Goal: Task Accomplishment & Management: Manage account settings

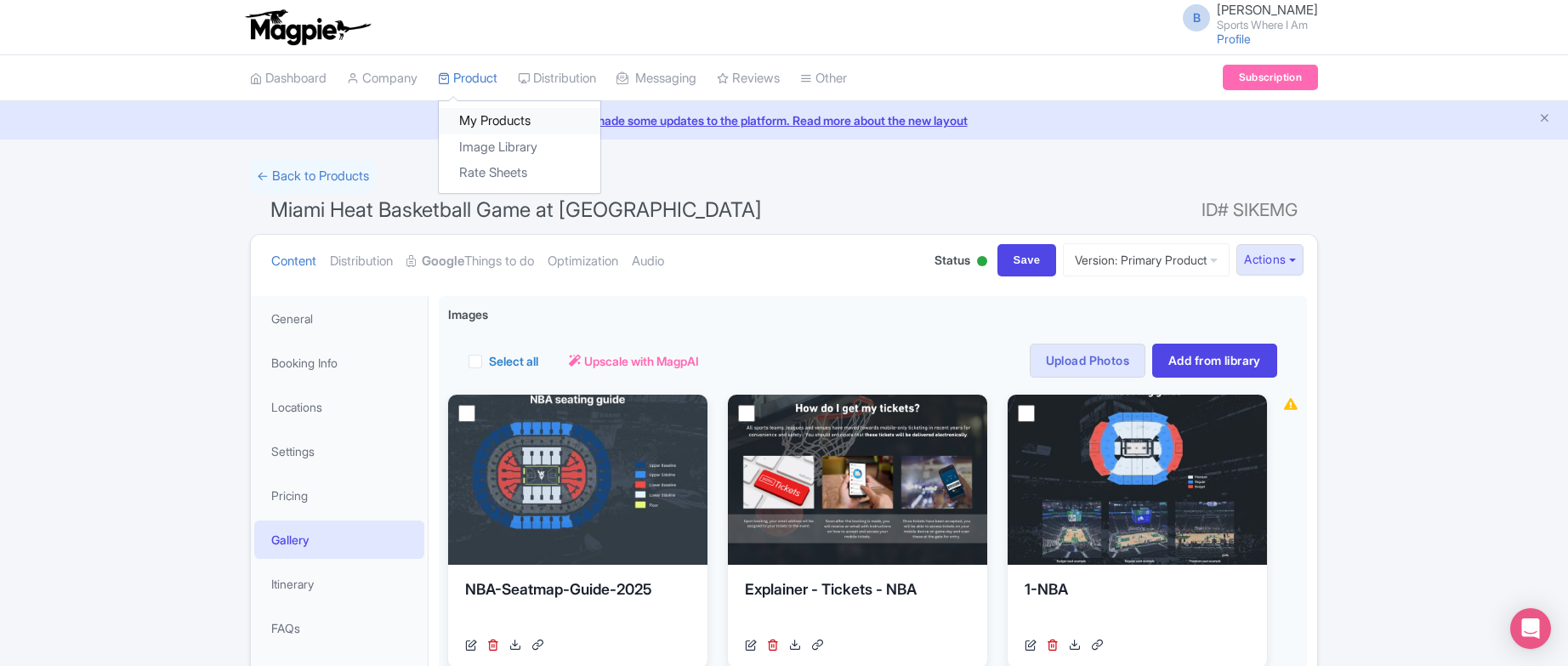
click at [482, 120] on link "My Products" at bounding box center [520, 121] width 162 height 26
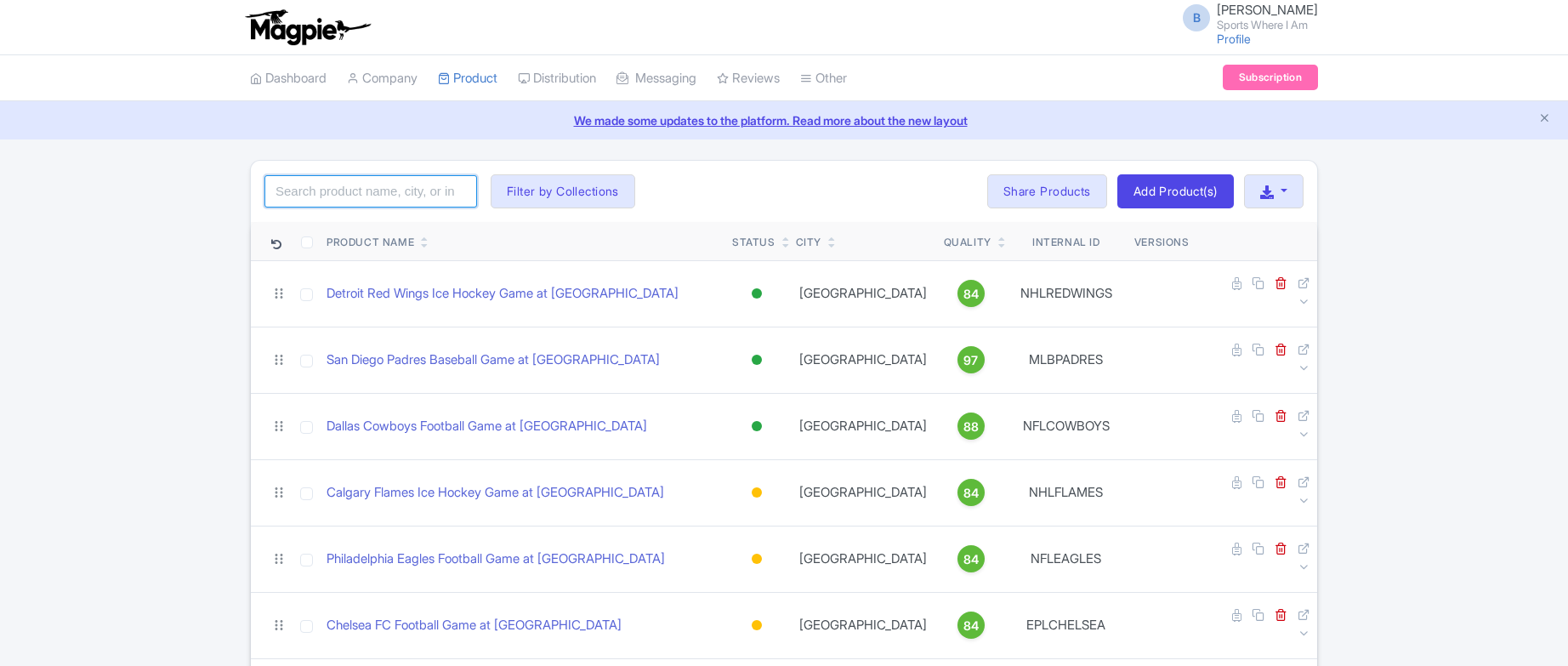
click at [378, 195] on input "search" at bounding box center [371, 191] width 213 height 32
type input "canadiens"
click button "Search" at bounding box center [0, 0] width 0 height 0
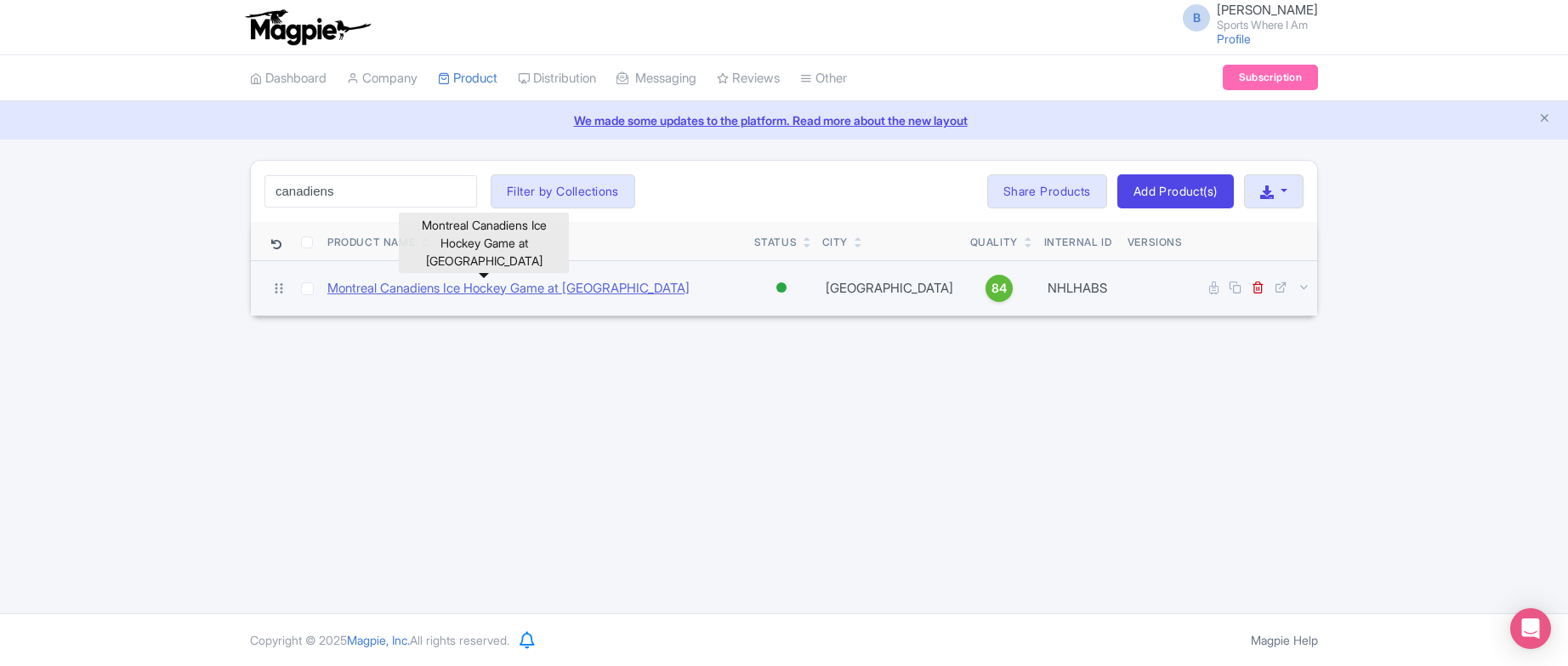
click at [506, 287] on link "Montreal Canadiens Ice Hockey Game at Bell Centre" at bounding box center [508, 288] width 362 height 20
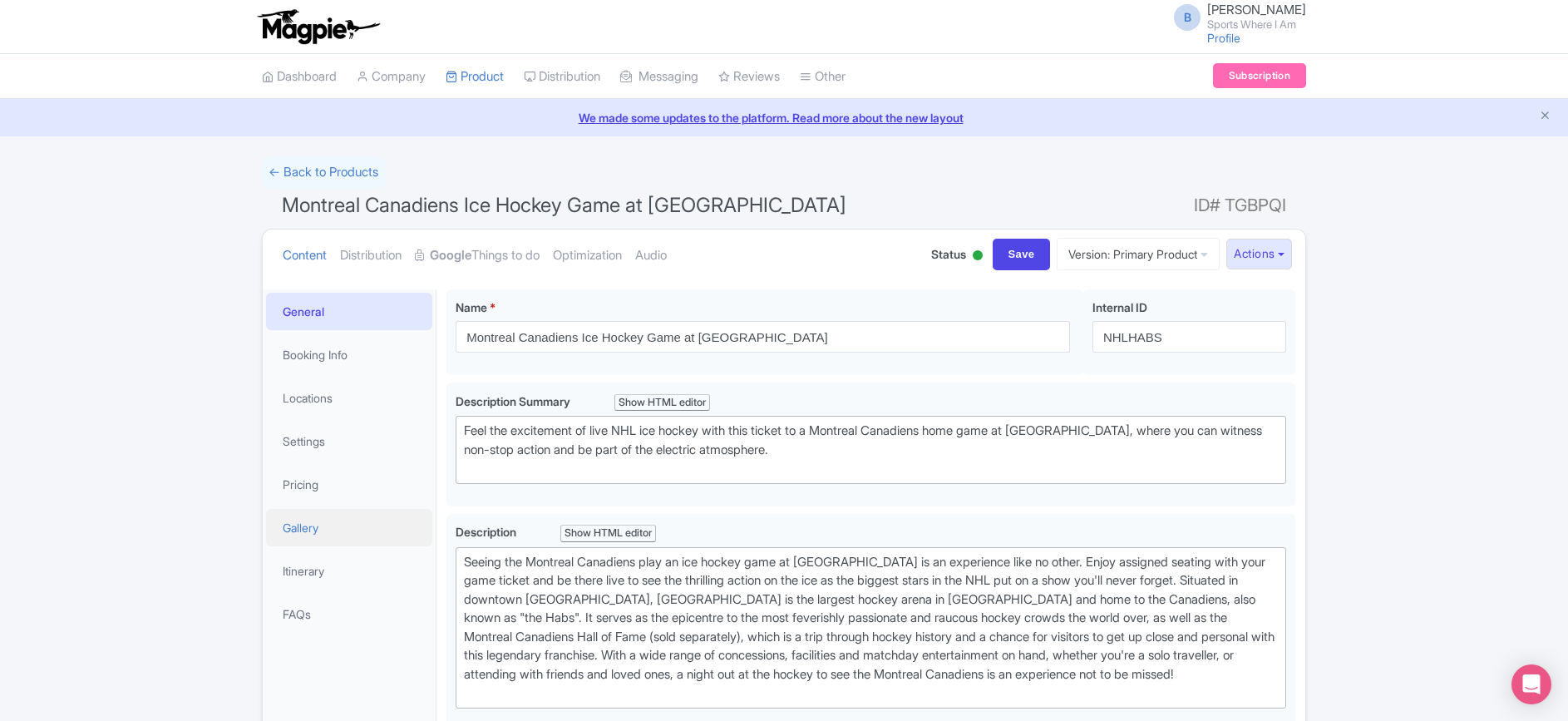
click at [325, 523] on link "Gallery" at bounding box center [349, 528] width 167 height 38
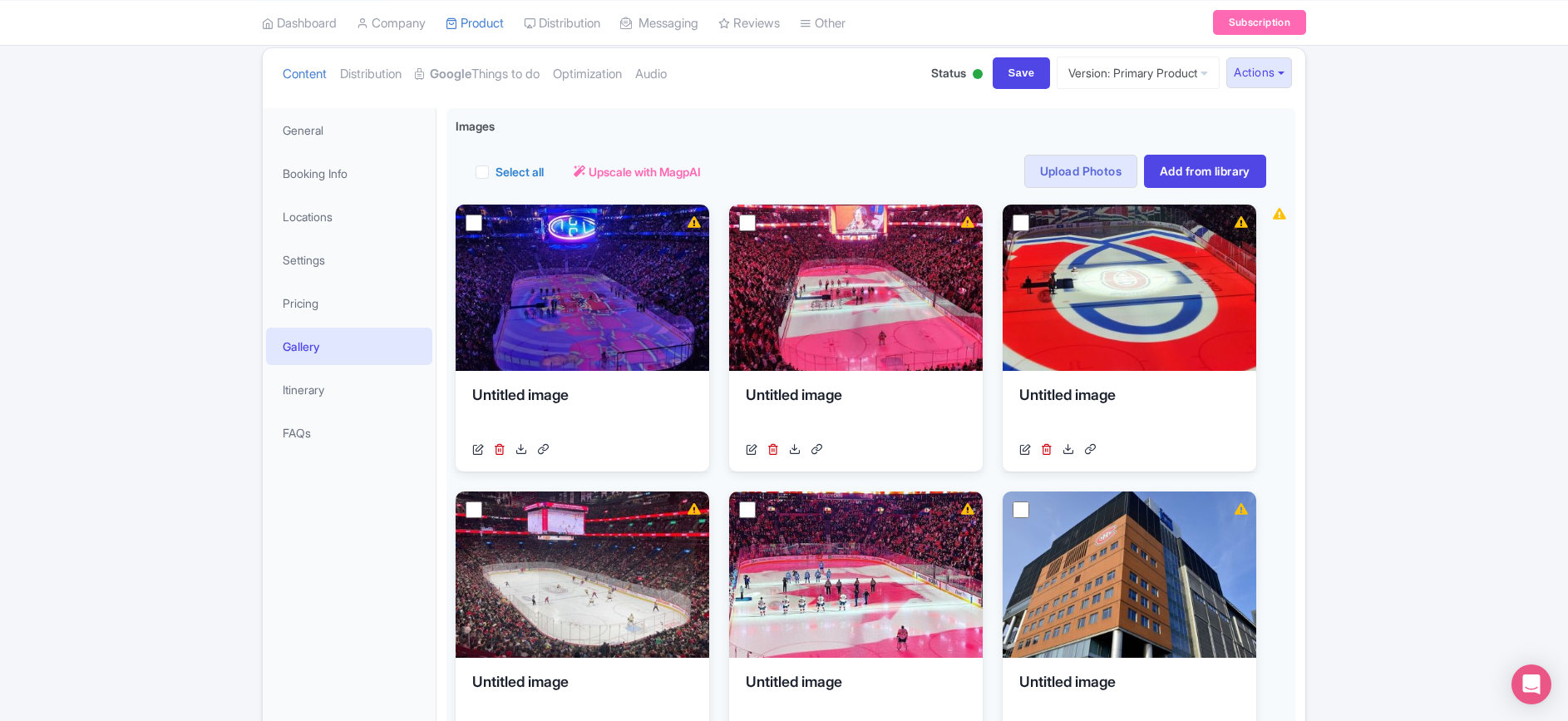
scroll to position [197, 0]
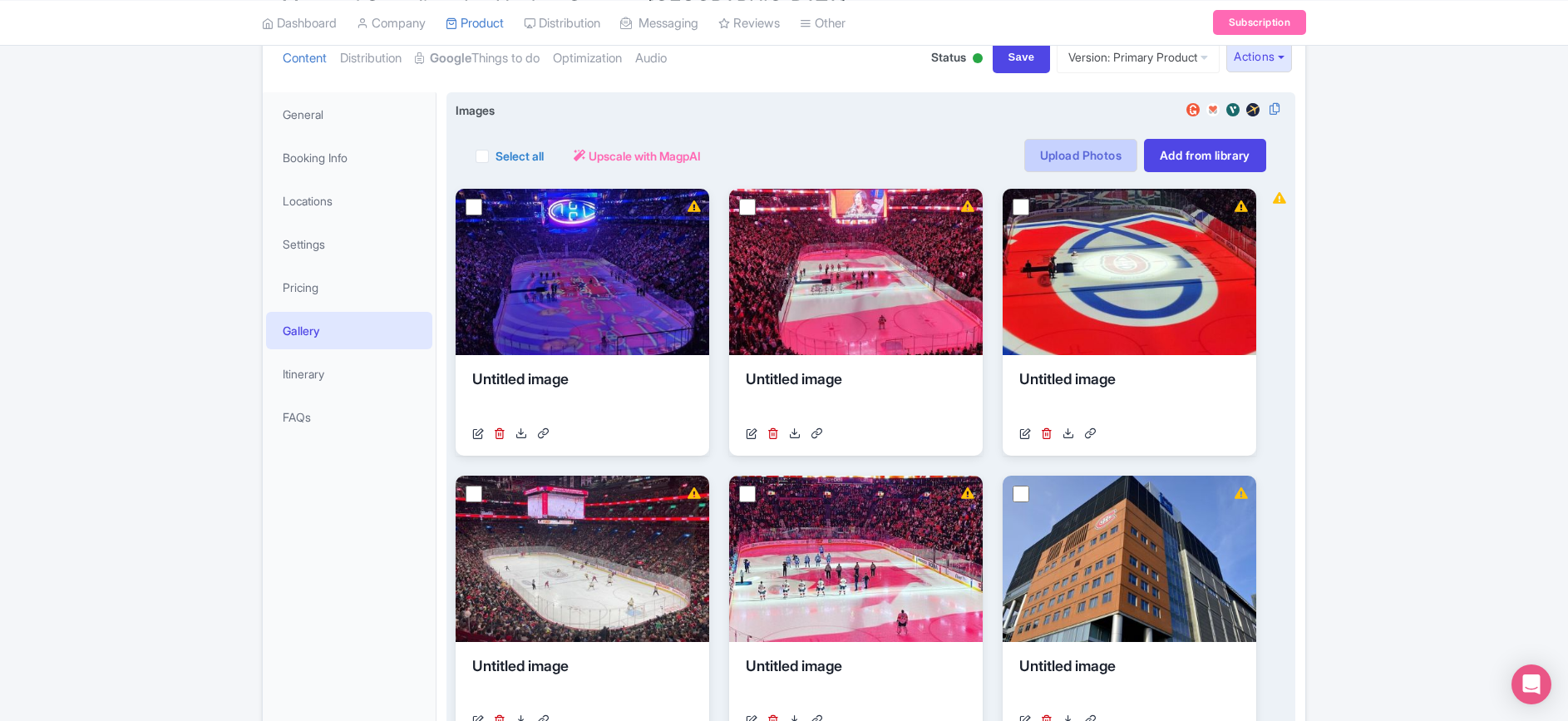
click at [1055, 151] on link "Upload Photos" at bounding box center [1080, 156] width 113 height 33
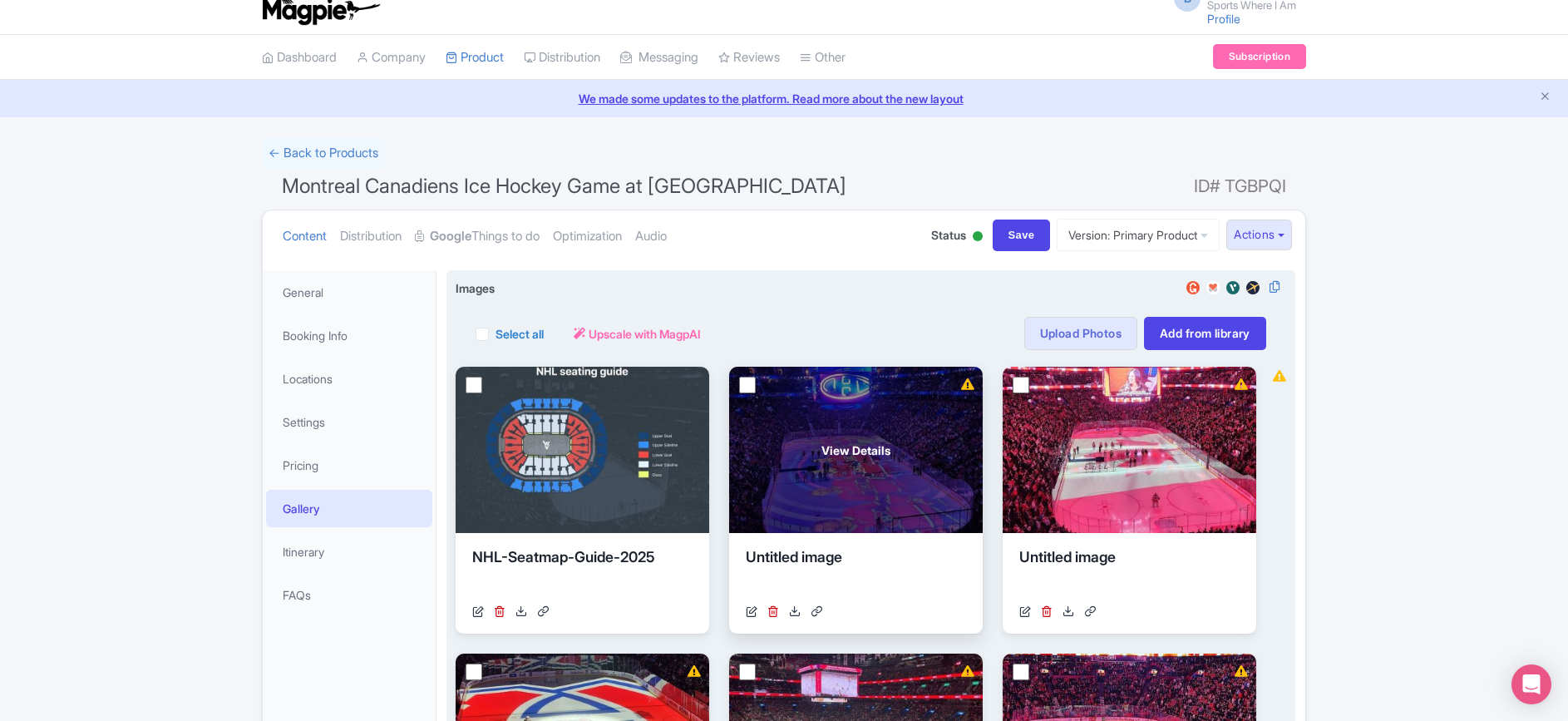
scroll to position [33, 0]
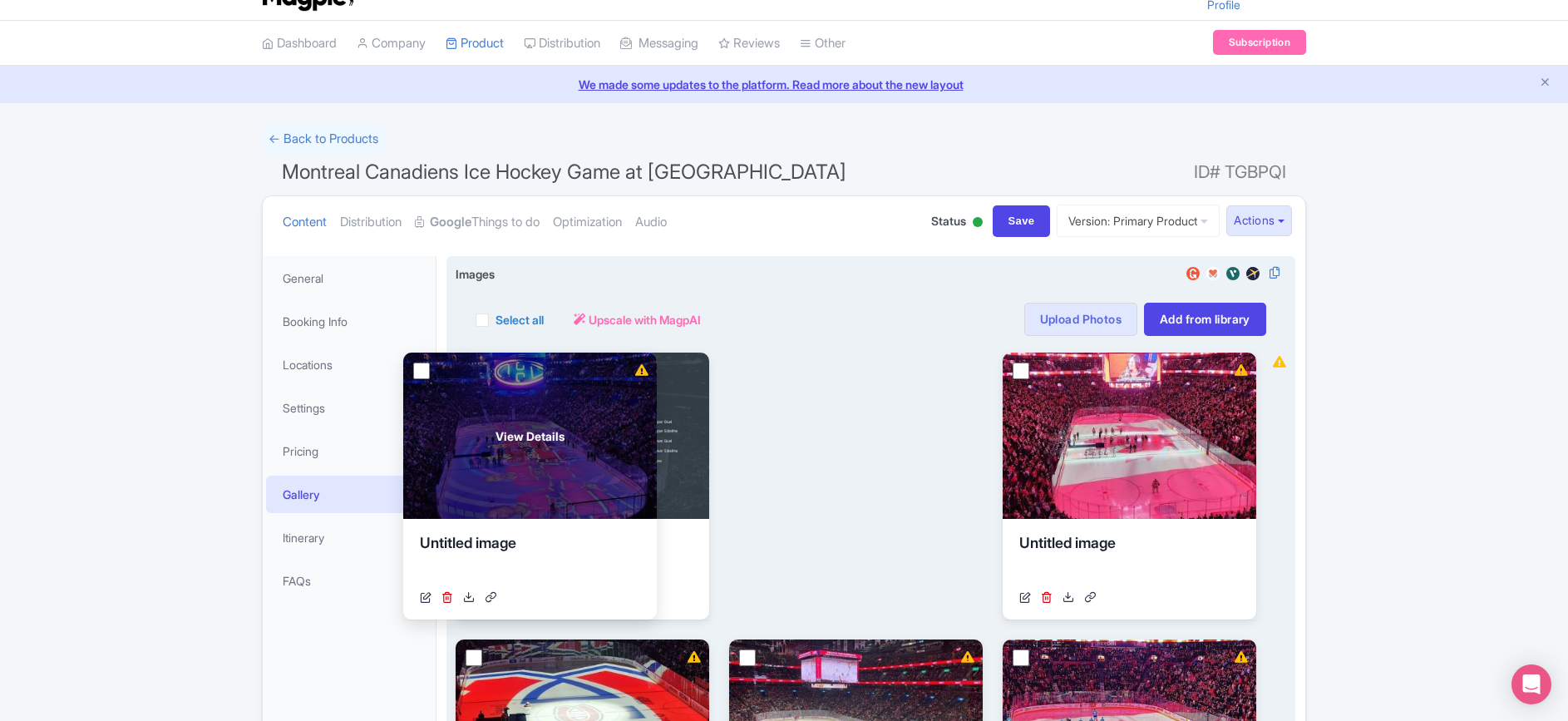
drag, startPoint x: 821, startPoint y: 405, endPoint x: 493, endPoint y: 405, distance: 328.0
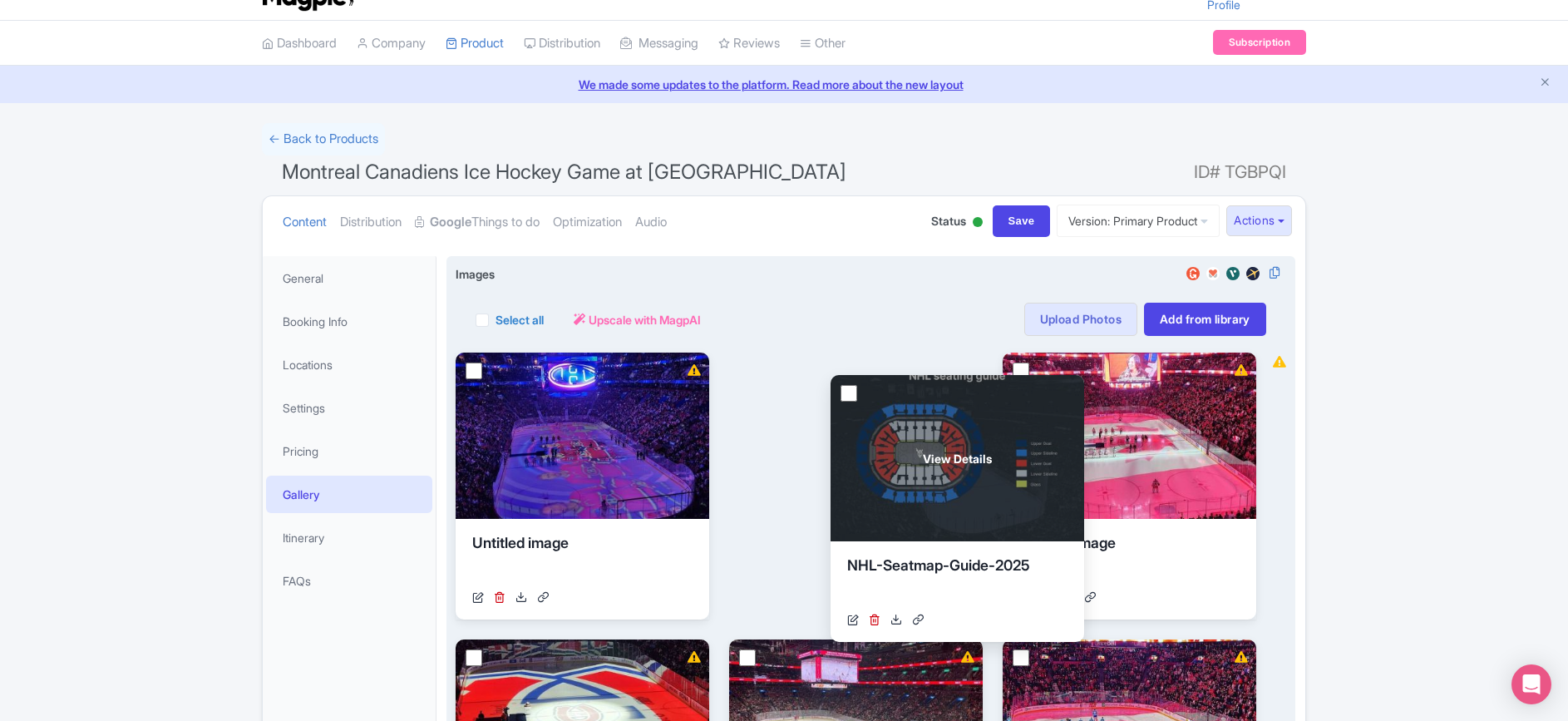
drag, startPoint x: 613, startPoint y: 410, endPoint x: 968, endPoint y: 436, distance: 356.0
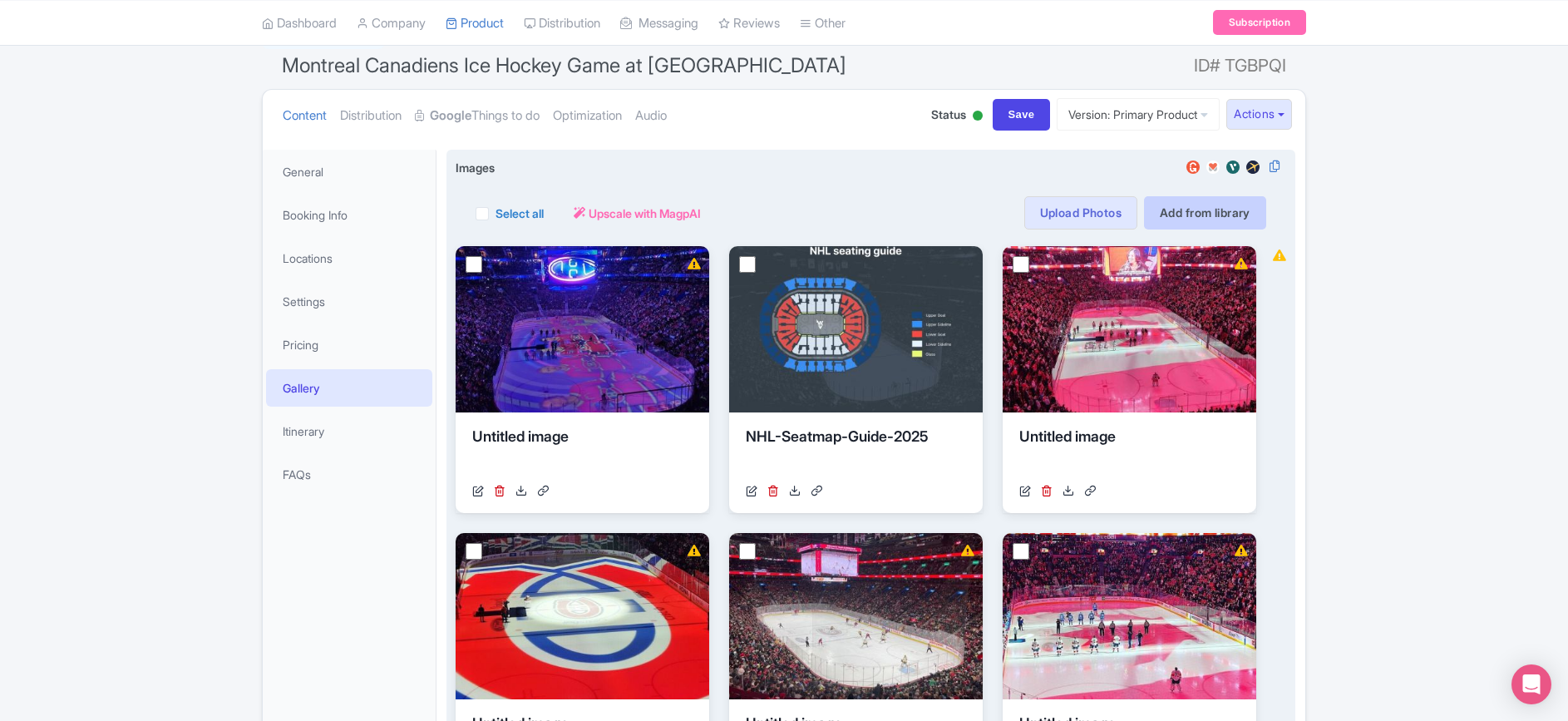
scroll to position [143, 0]
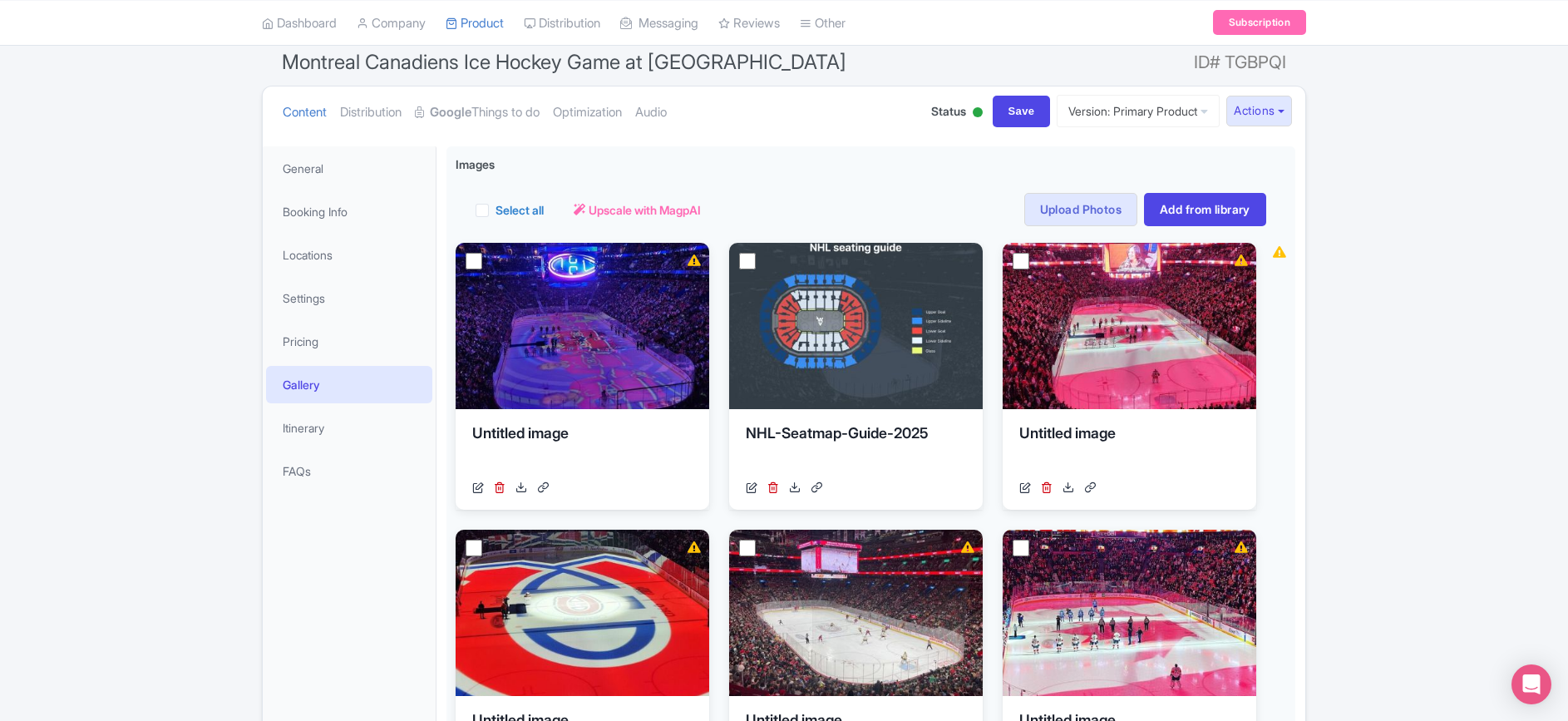
click at [1038, 111] on div "Save" at bounding box center [1022, 111] width 72 height 31
click at [1023, 111] on input "Save" at bounding box center [1021, 111] width 58 height 31
type input "Saving..."
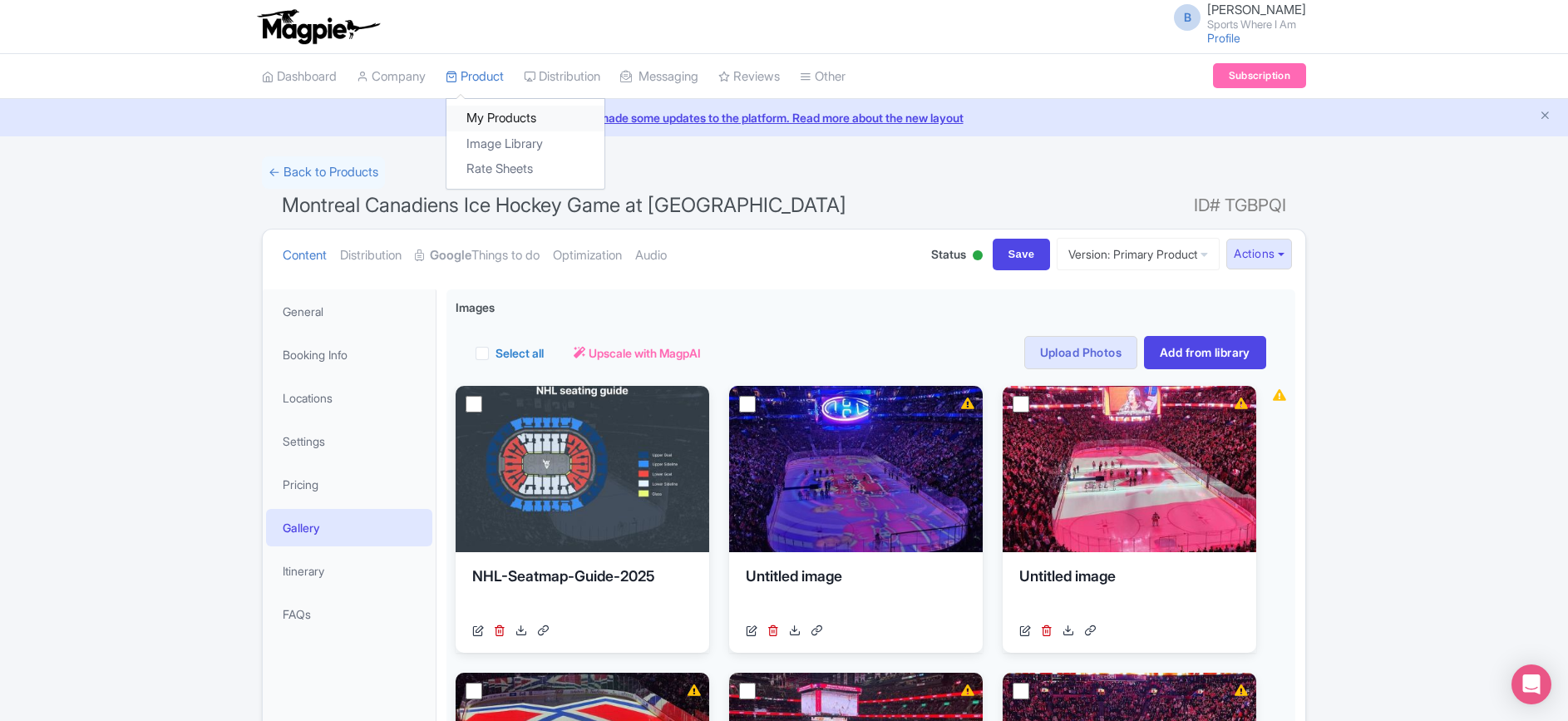
click at [499, 124] on link "My Products" at bounding box center [525, 119] width 158 height 26
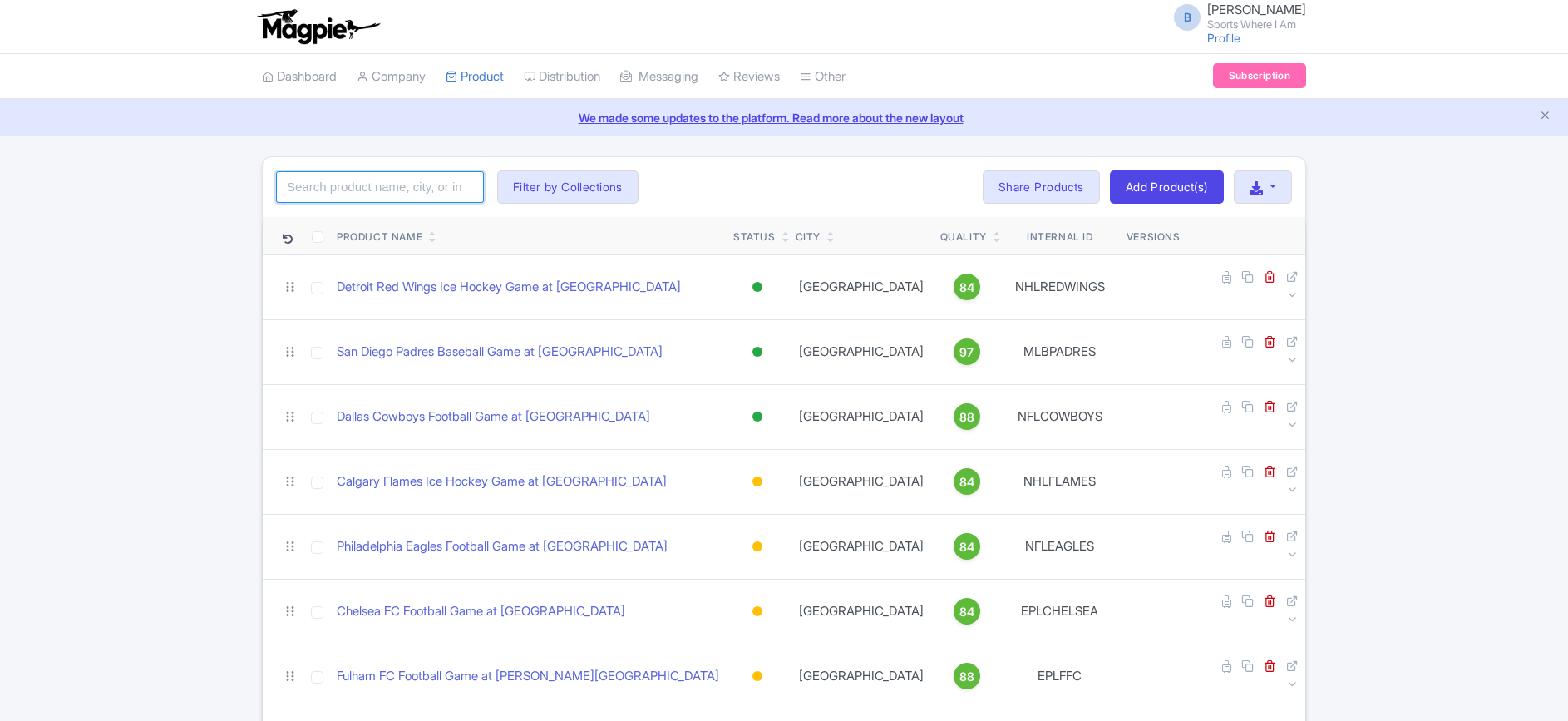
click at [397, 181] on input "search" at bounding box center [380, 187] width 208 height 31
click at [398, 192] on input "canucks" at bounding box center [380, 187] width 208 height 31
type input "canucks"
click button "Search" at bounding box center [0, 0] width 0 height 0
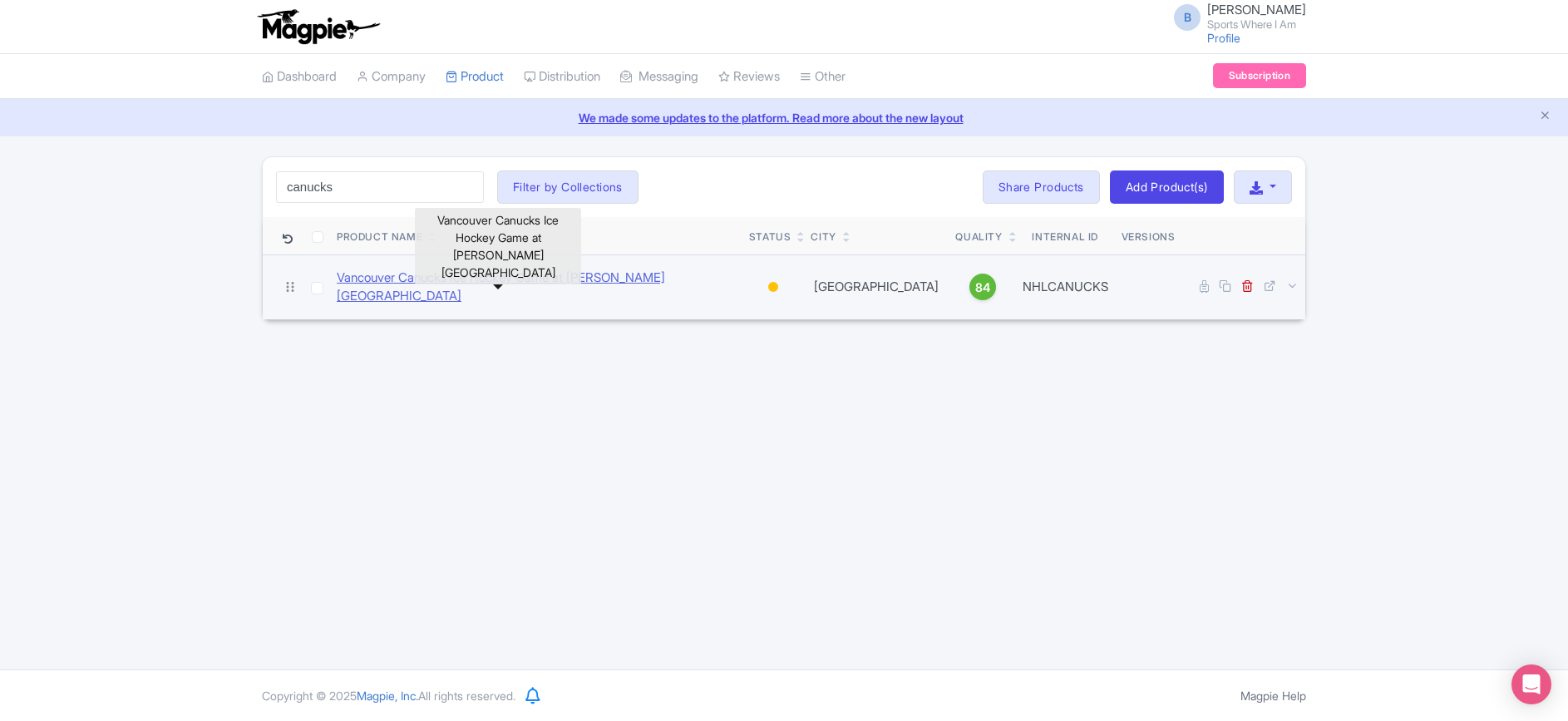
click at [459, 280] on link "Vancouver Canucks Ice Hockey Game at Rogers Arena" at bounding box center [536, 287] width 399 height 38
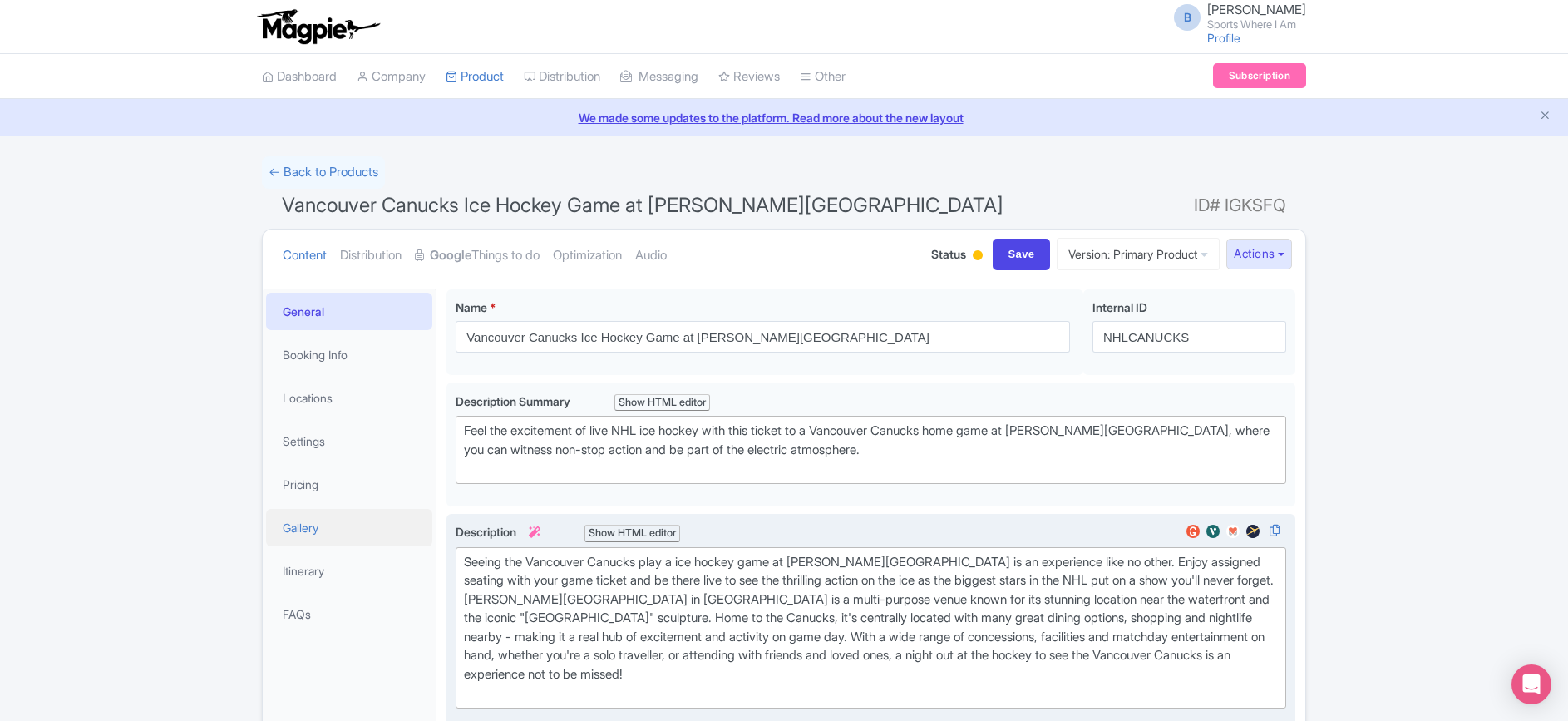
click at [354, 517] on link "Gallery" at bounding box center [349, 528] width 167 height 38
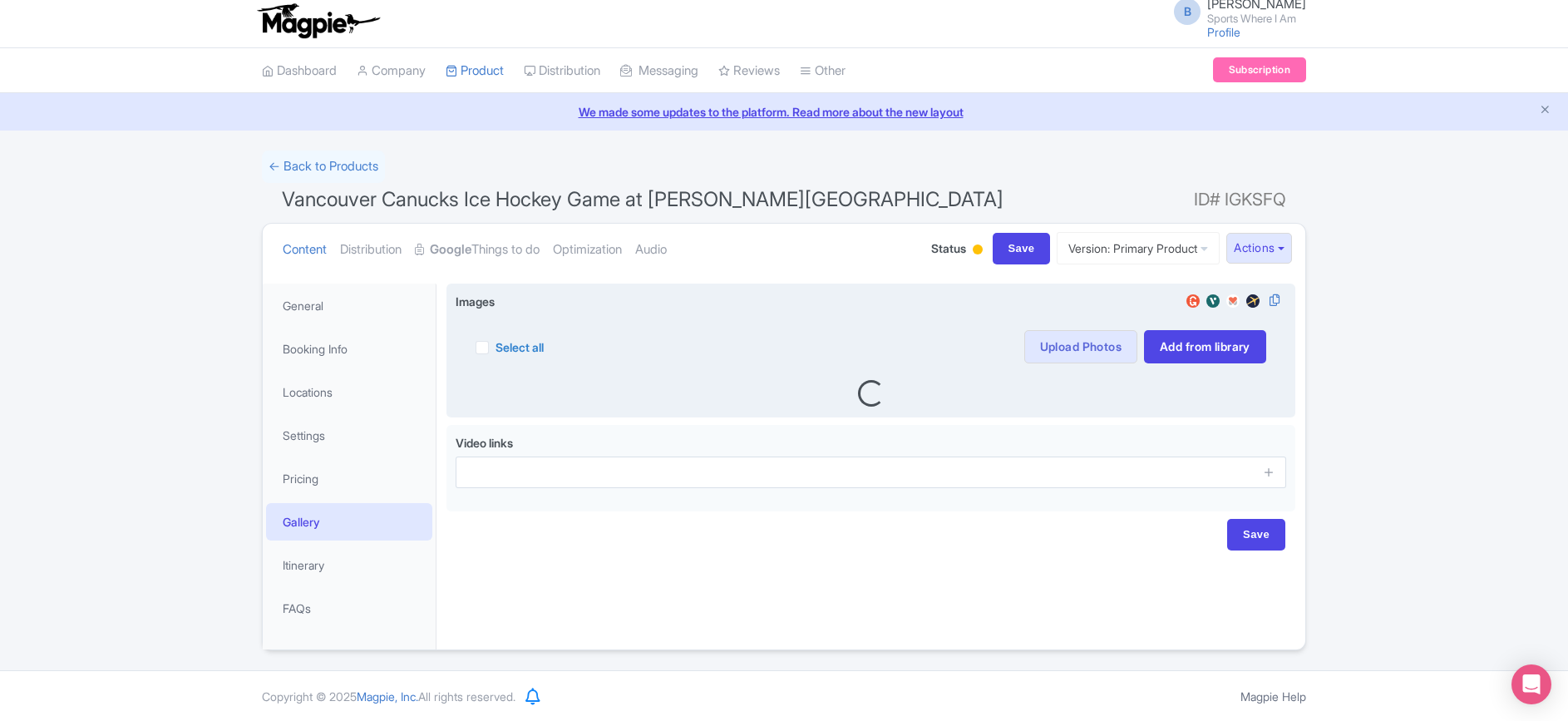
scroll to position [6, 0]
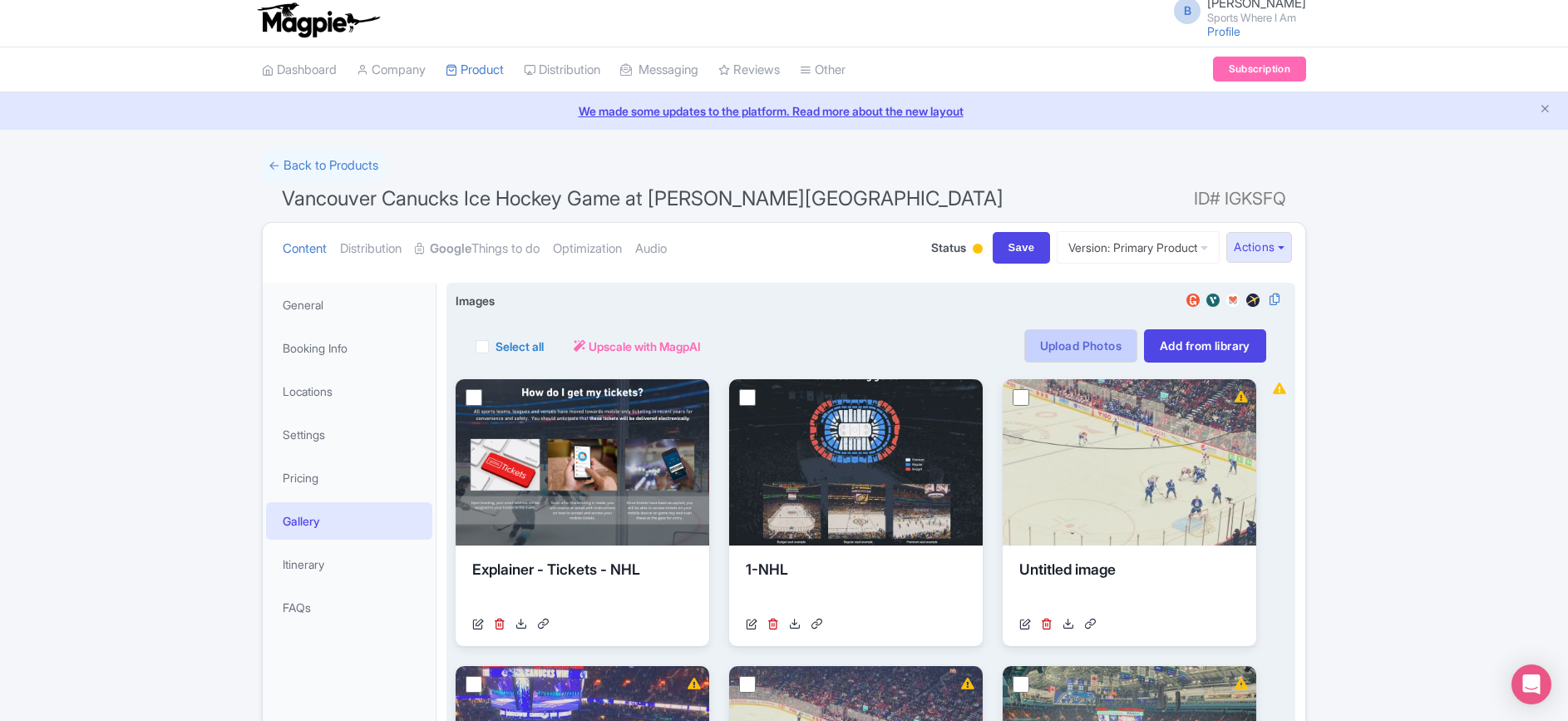
click at [1098, 344] on link "Upload Photos" at bounding box center [1080, 346] width 113 height 33
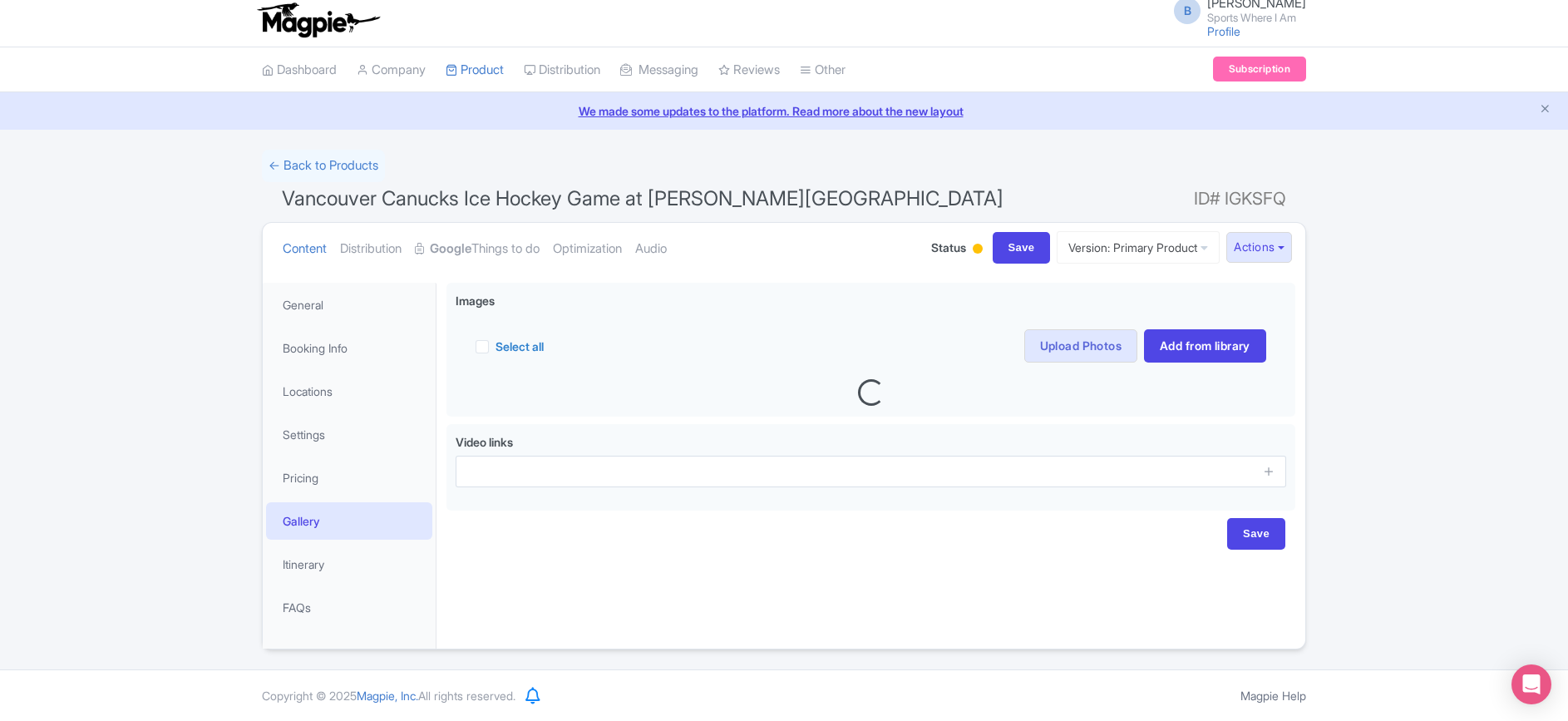
scroll to position [9, 0]
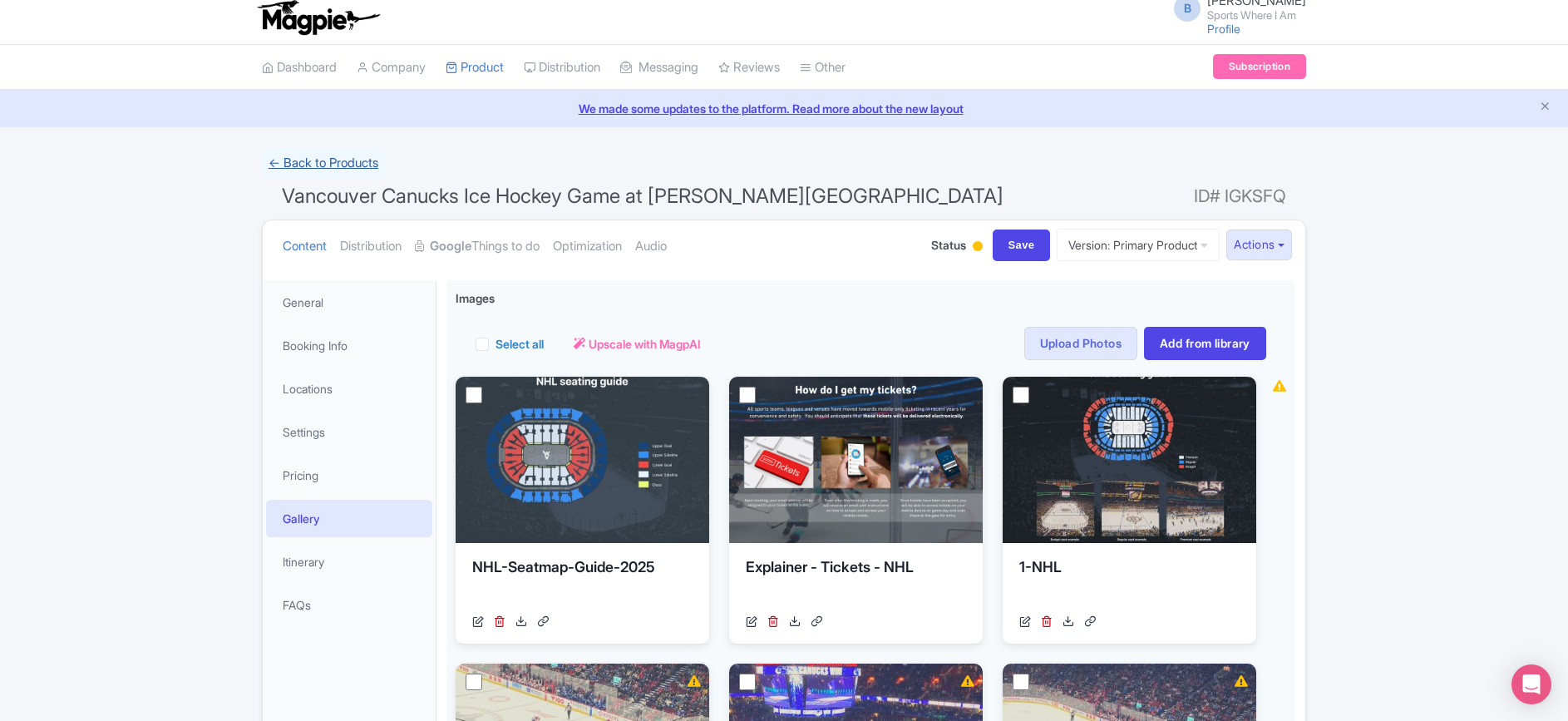
click at [335, 166] on link "← Back to Products" at bounding box center [324, 163] width 123 height 32
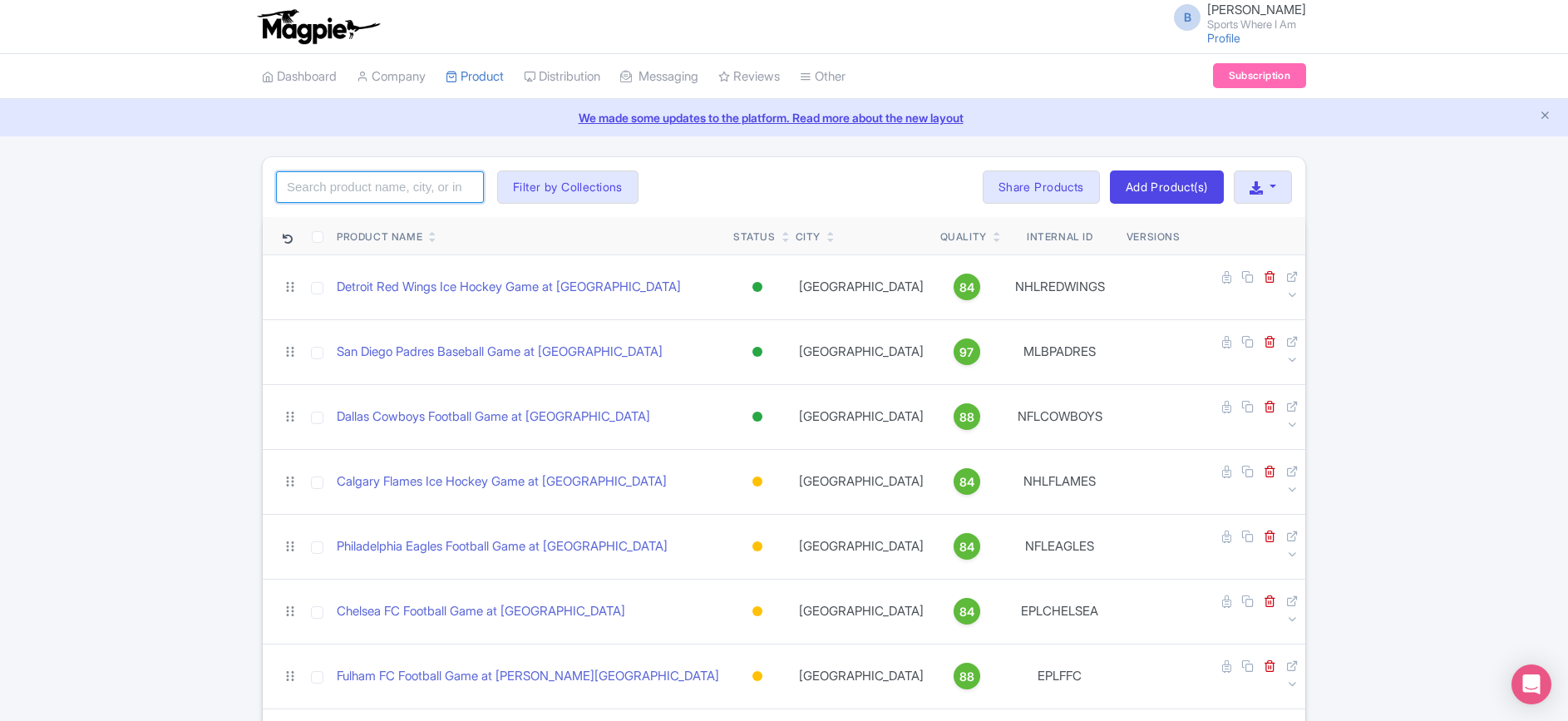
click at [366, 176] on input "search" at bounding box center [380, 187] width 208 height 31
type input "anaheim ducks"
click button "Search" at bounding box center [0, 0] width 0 height 0
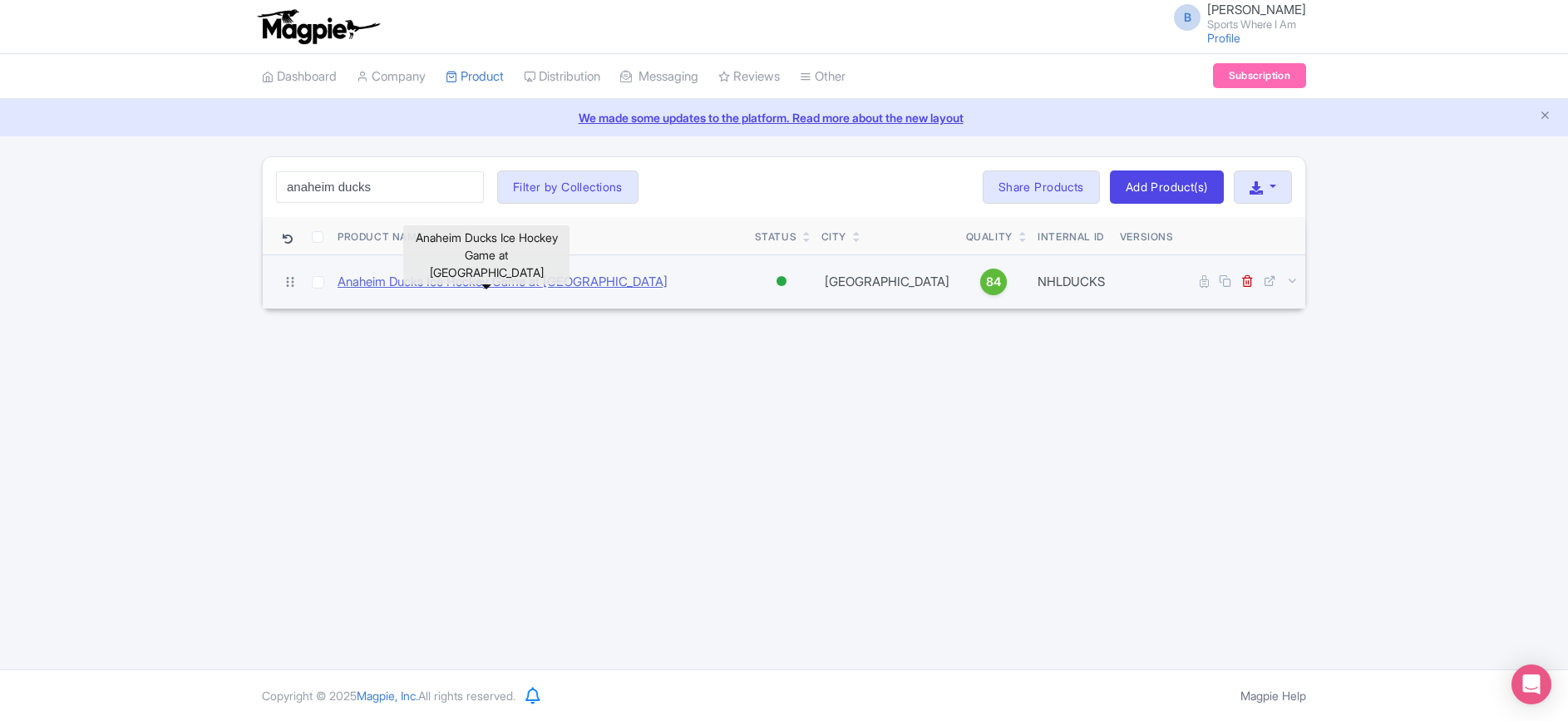
click at [527, 281] on link "Anaheim Ducks Ice Hockey Game at Honda Center" at bounding box center [502, 282] width 330 height 19
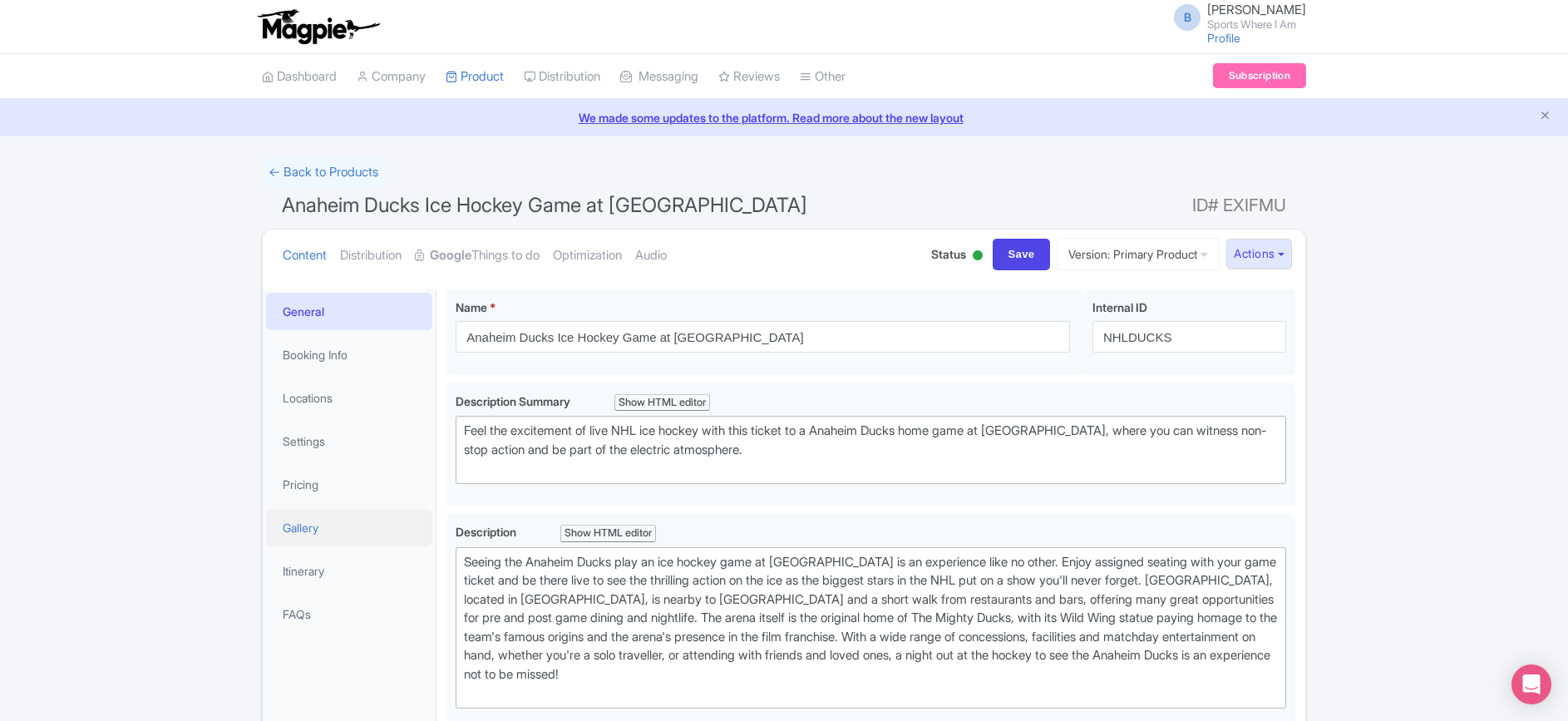
click at [351, 527] on link "Gallery" at bounding box center [349, 528] width 167 height 38
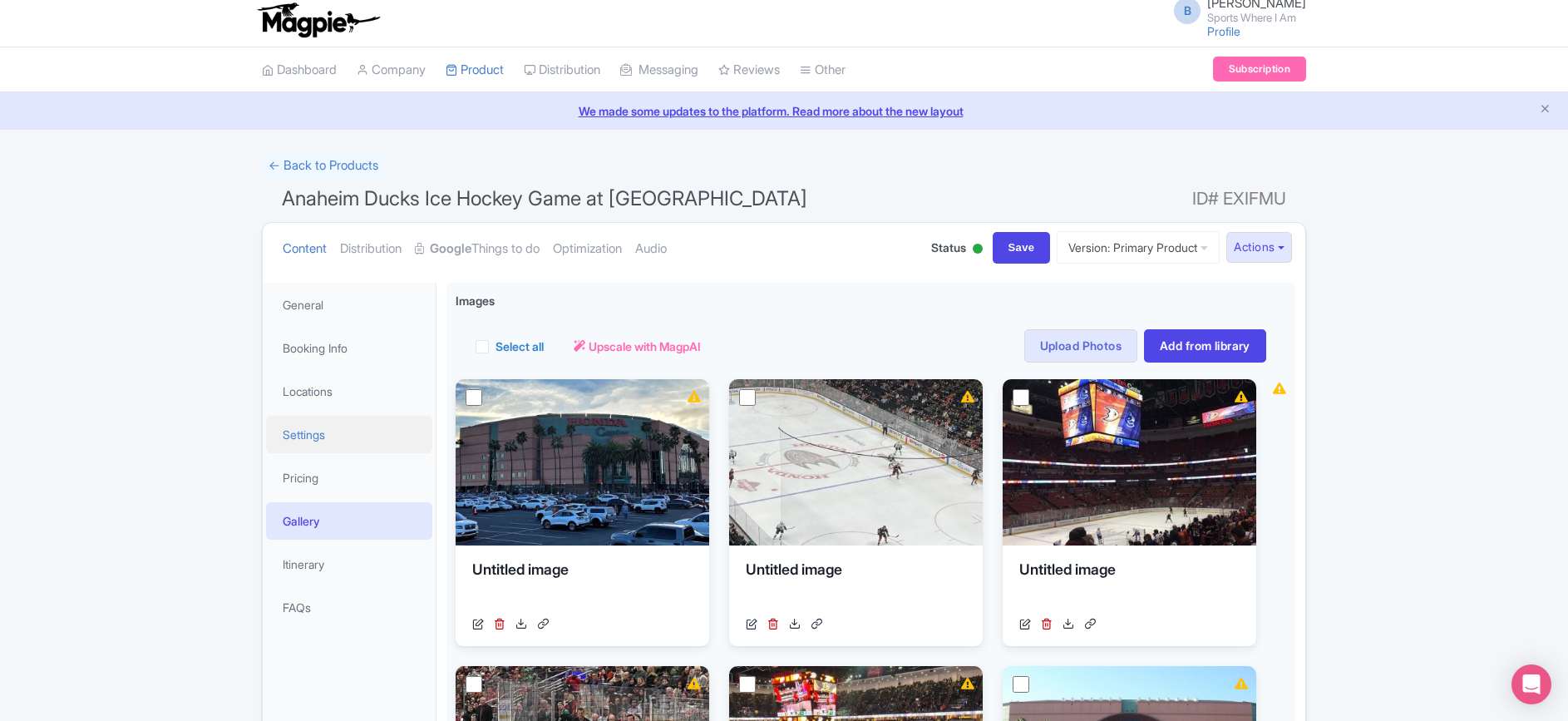
scroll to position [36, 0]
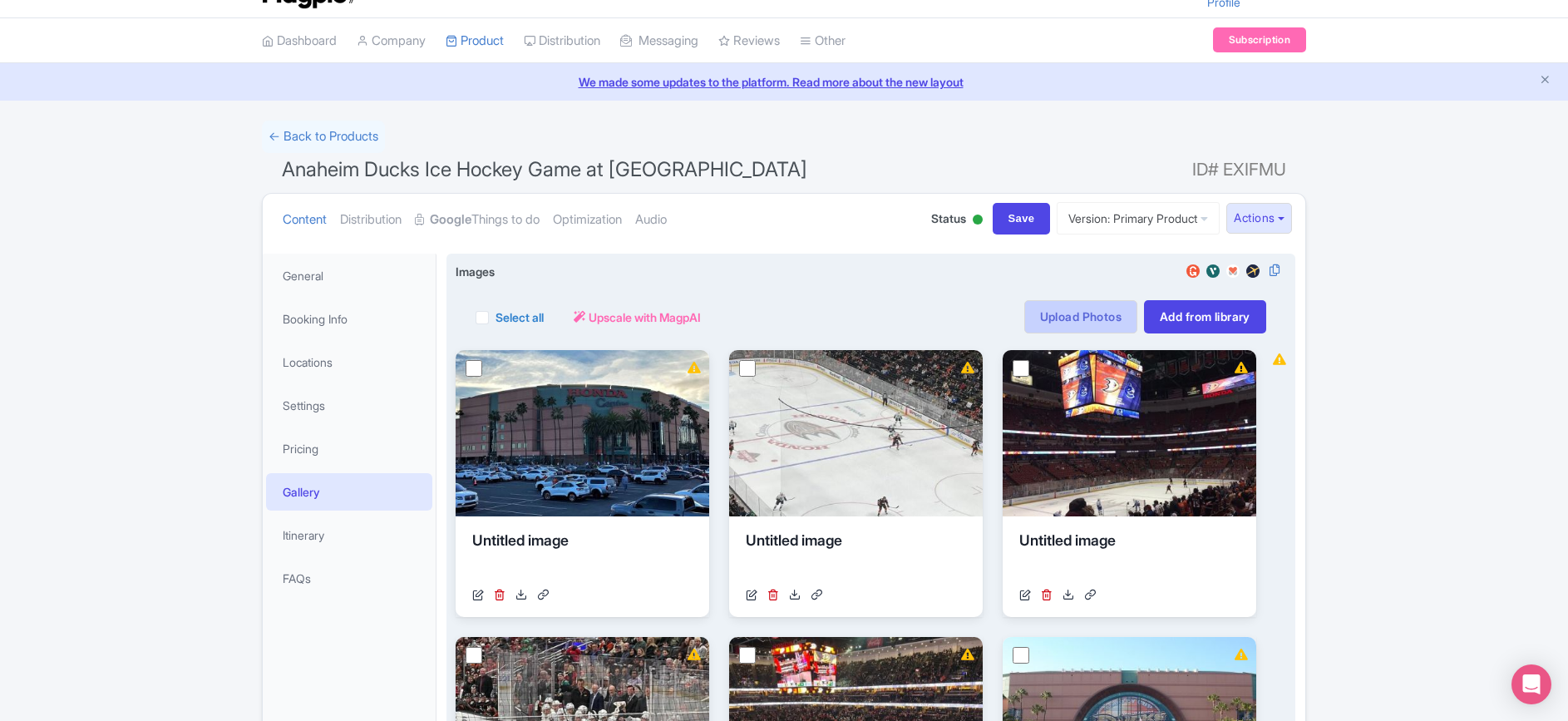
click at [1082, 316] on link "Upload Photos" at bounding box center [1080, 317] width 113 height 33
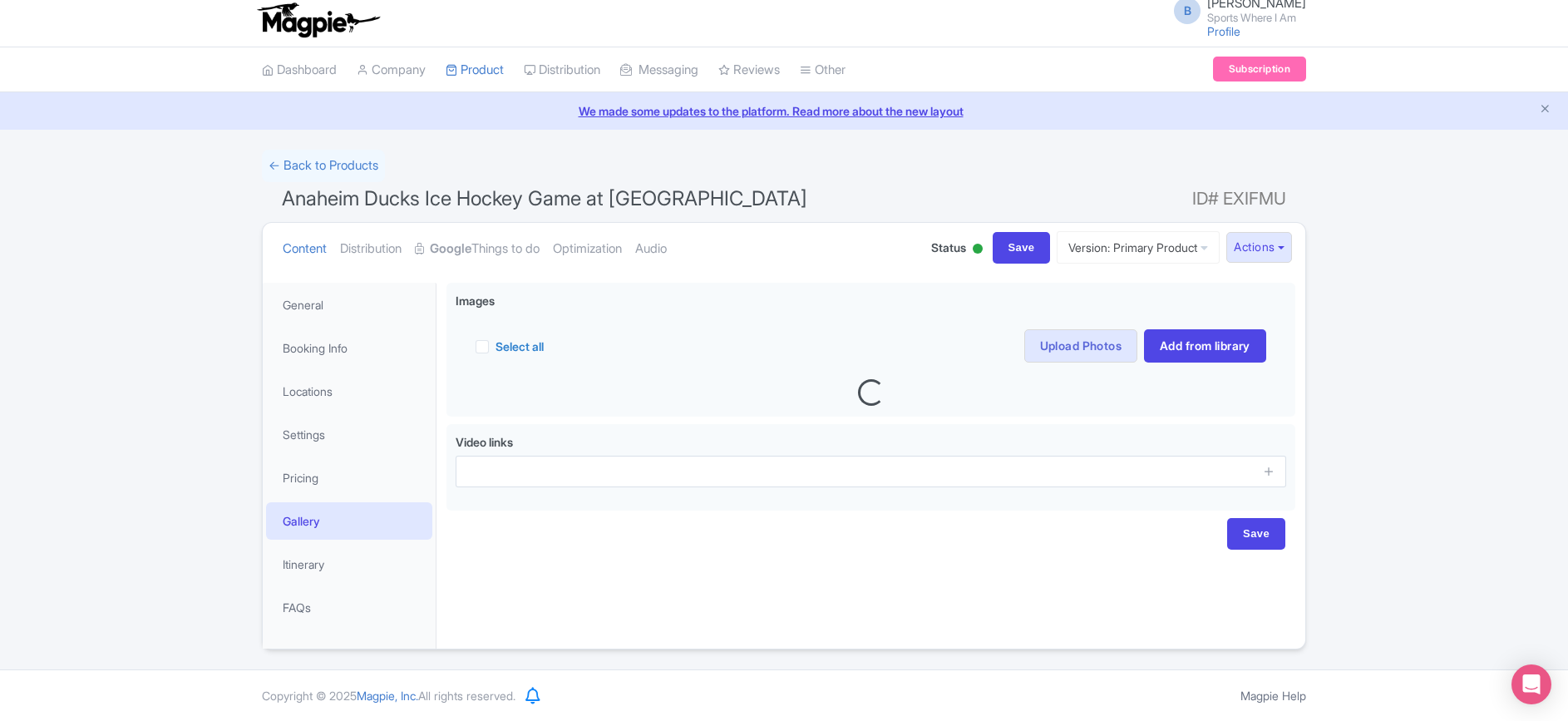
scroll to position [9, 0]
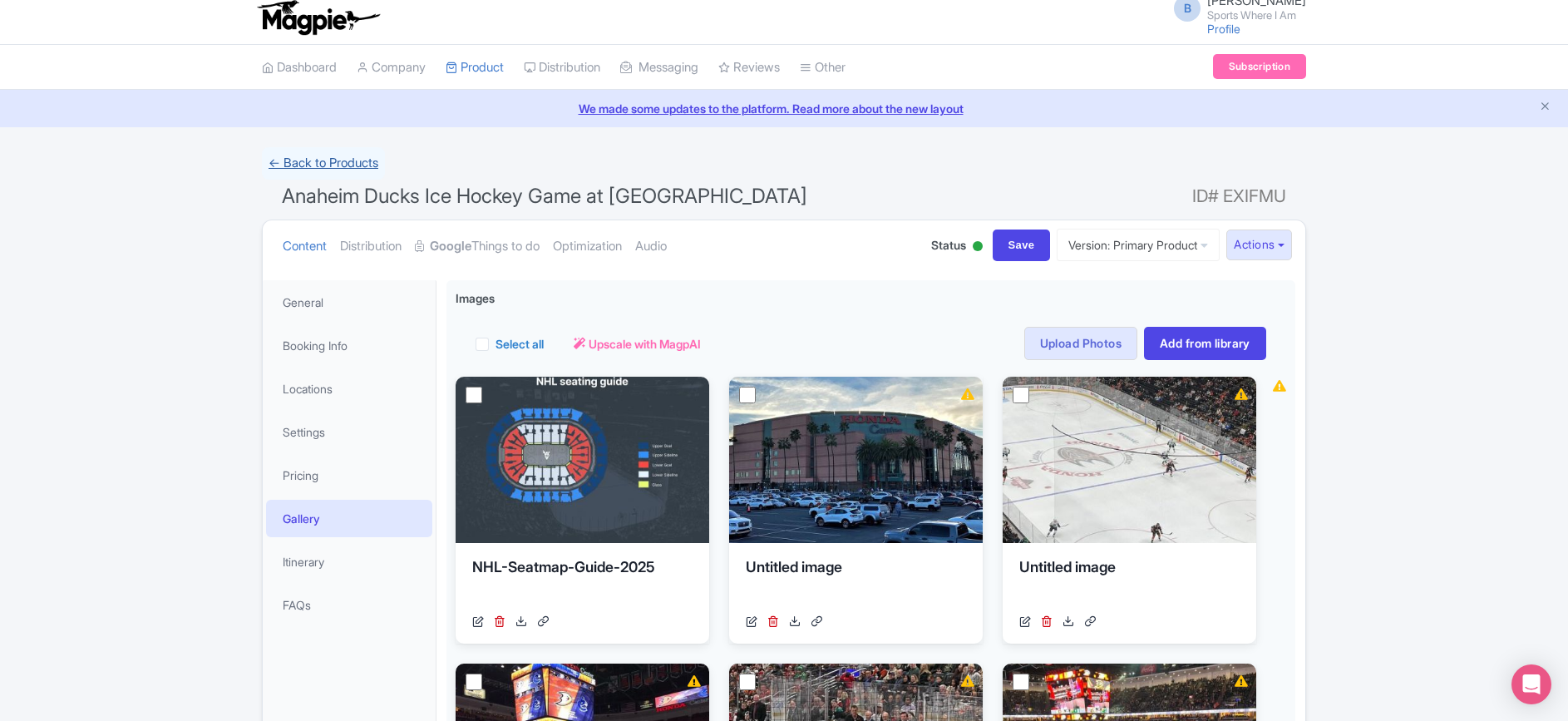
click at [357, 171] on link "← Back to Products" at bounding box center [324, 163] width 123 height 32
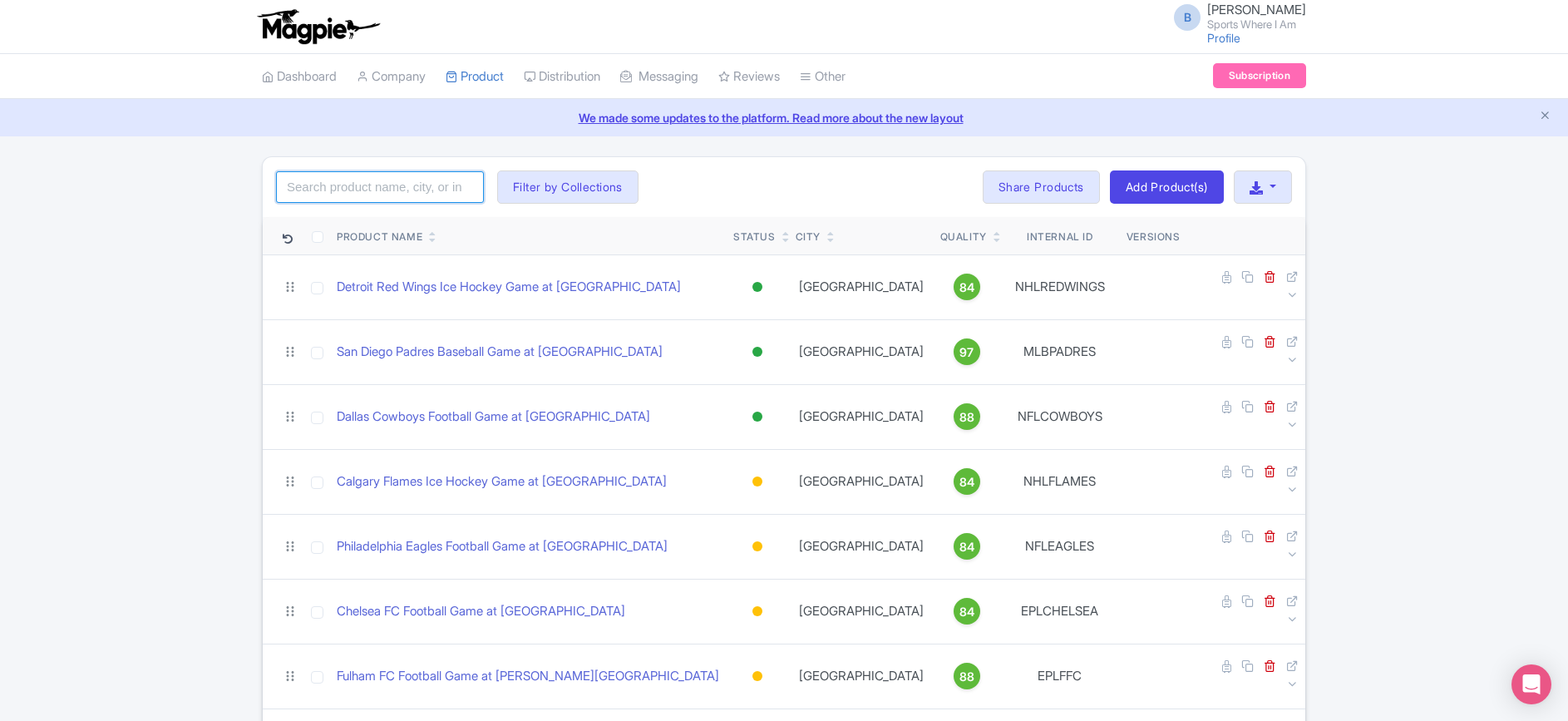
click at [416, 190] on input "search" at bounding box center [380, 187] width 208 height 31
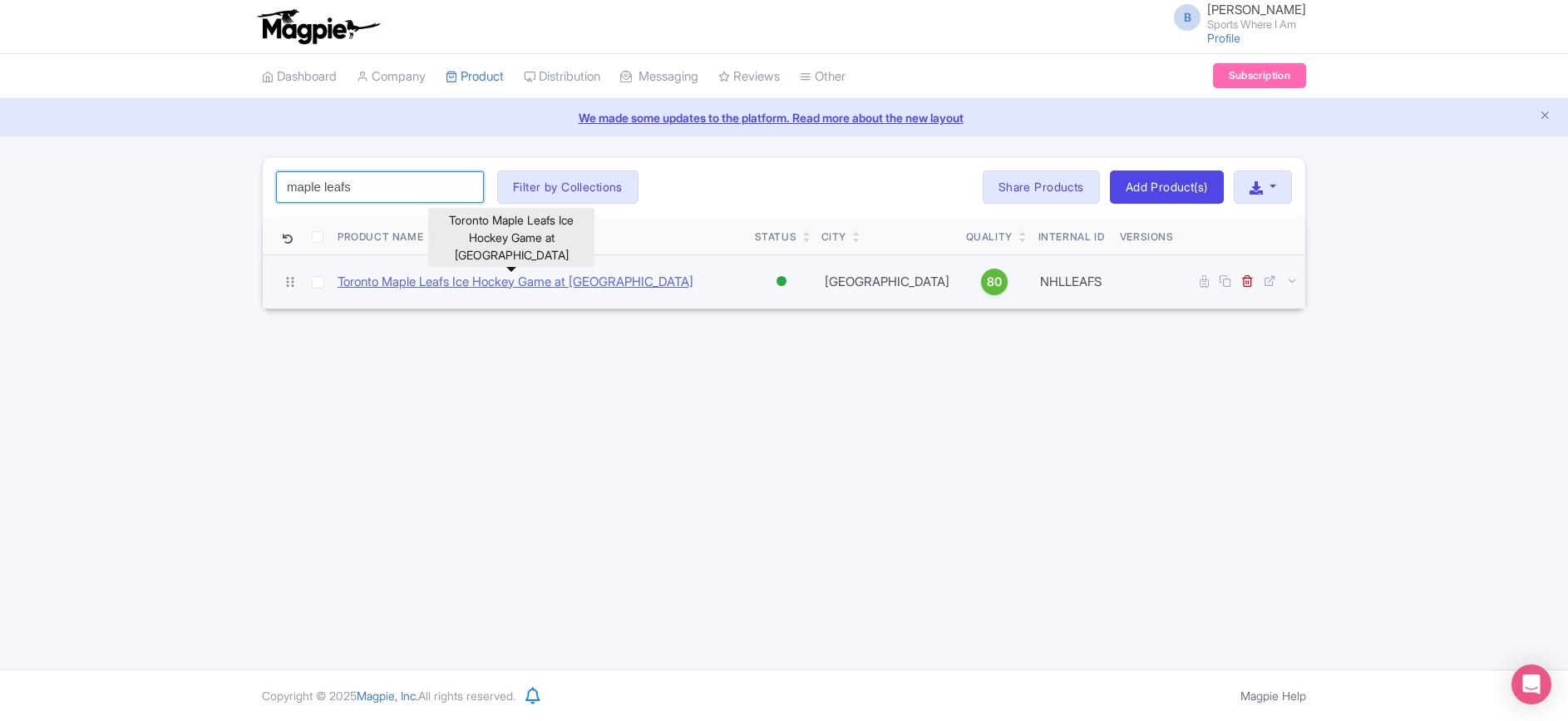
type input "maple leafs"
click at [453, 289] on link "Toronto Maple Leafs Ice Hockey Game at [GEOGRAPHIC_DATA]" at bounding box center [515, 282] width 356 height 19
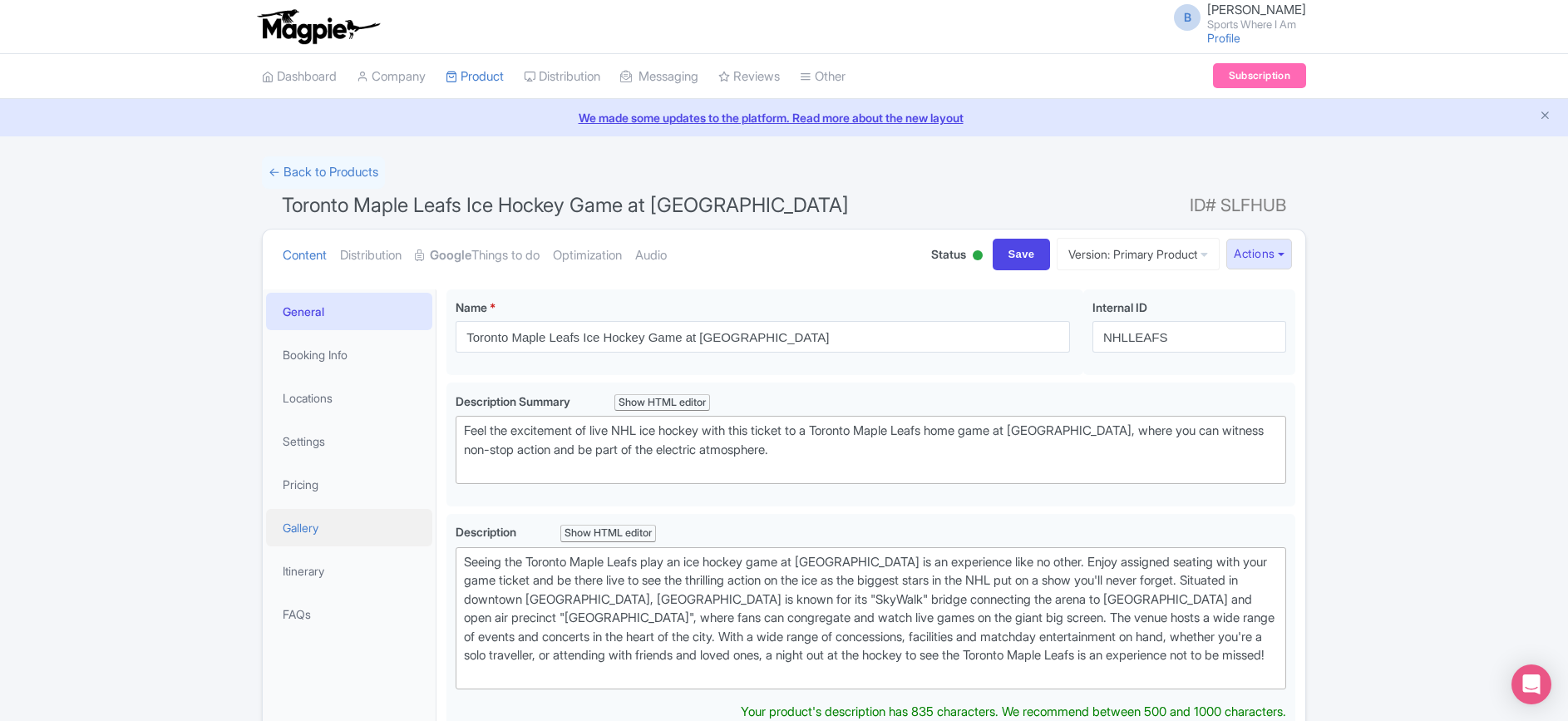
click at [352, 525] on link "Gallery" at bounding box center [349, 528] width 167 height 38
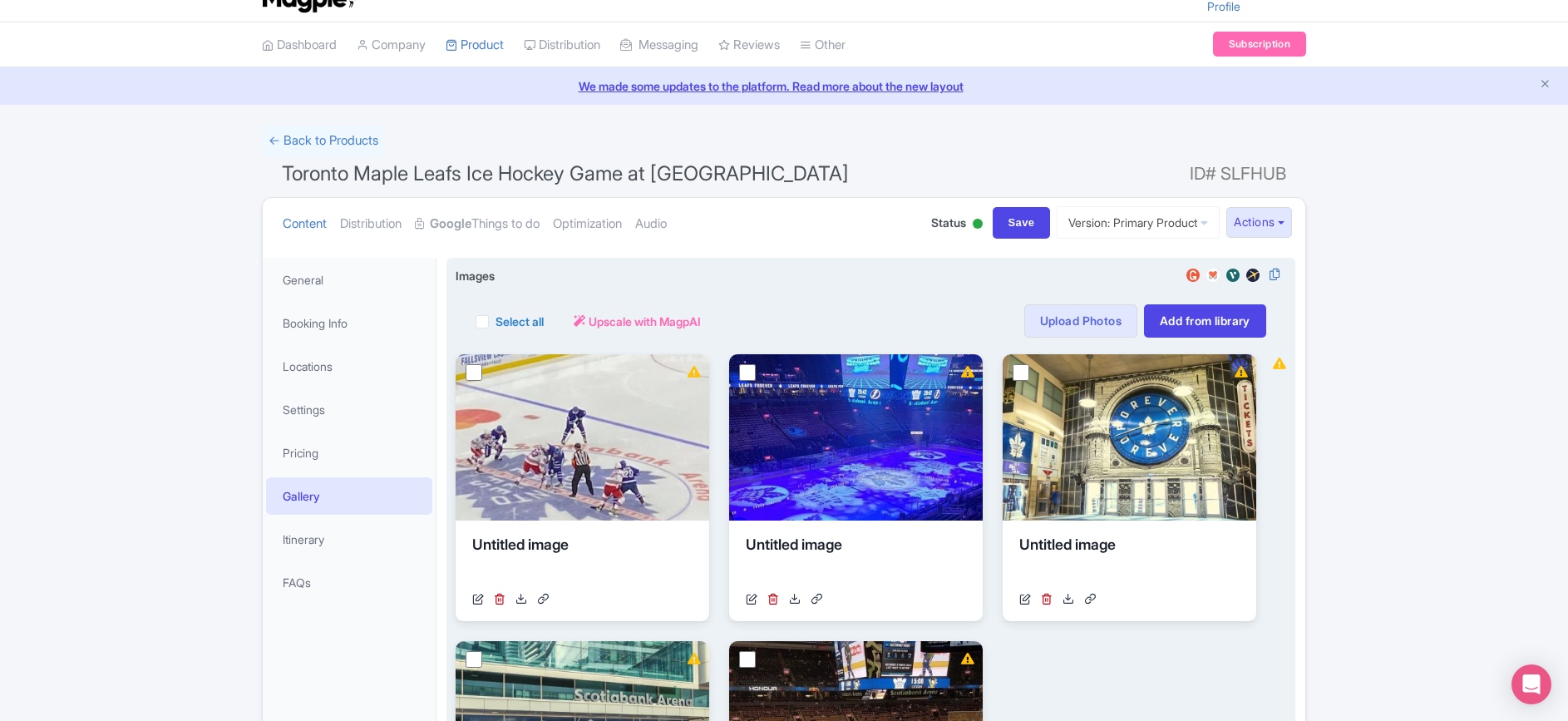
scroll to position [52, 0]
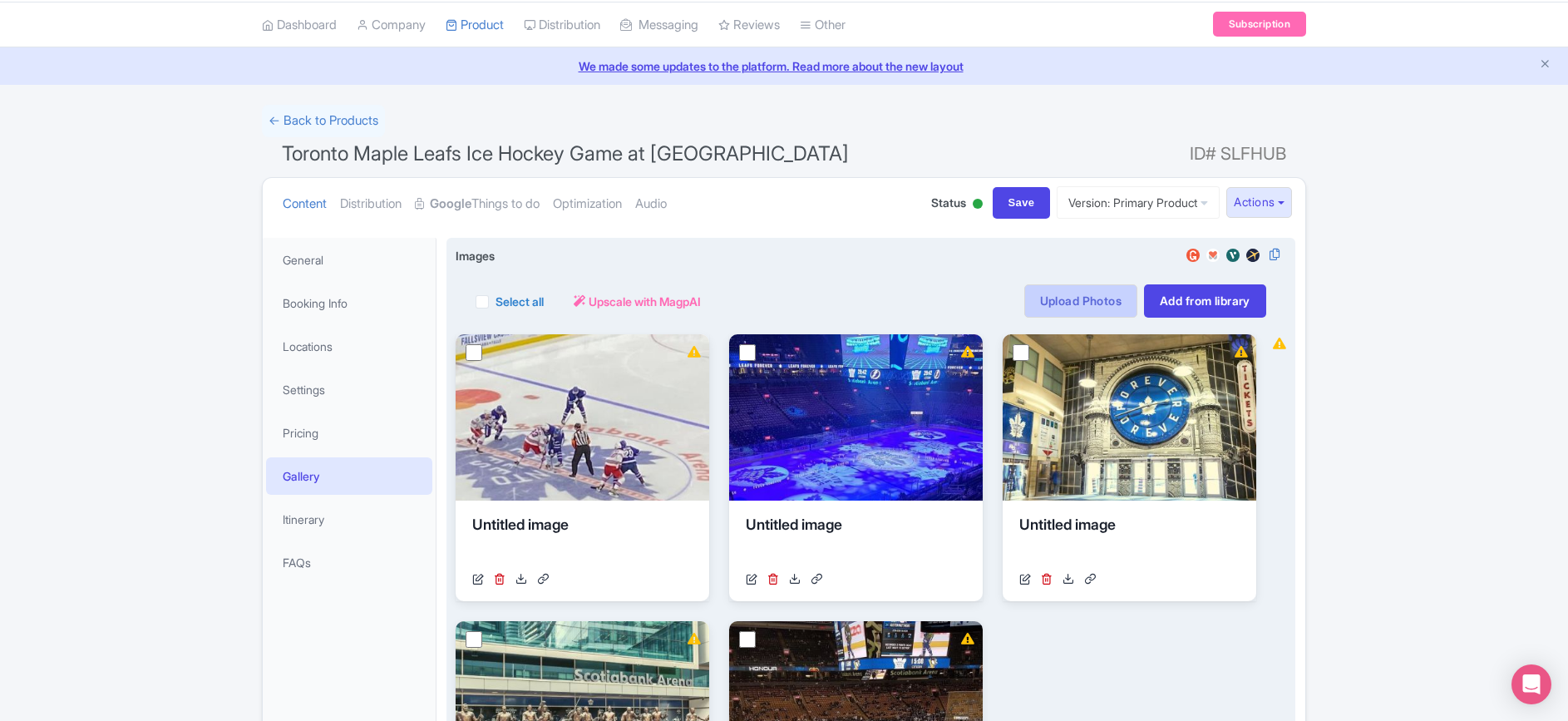
click at [1071, 293] on link "Upload Photos" at bounding box center [1080, 301] width 113 height 33
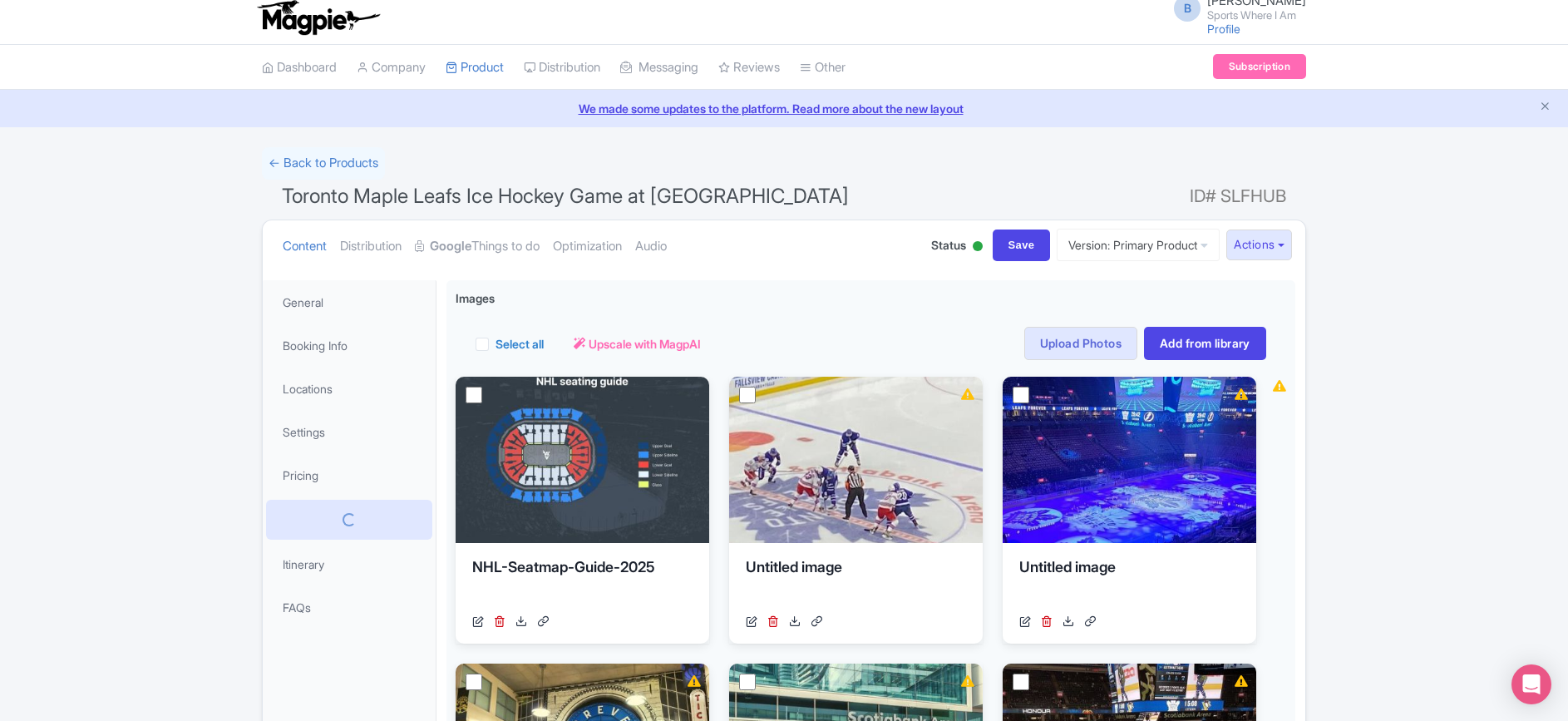
scroll to position [6, 0]
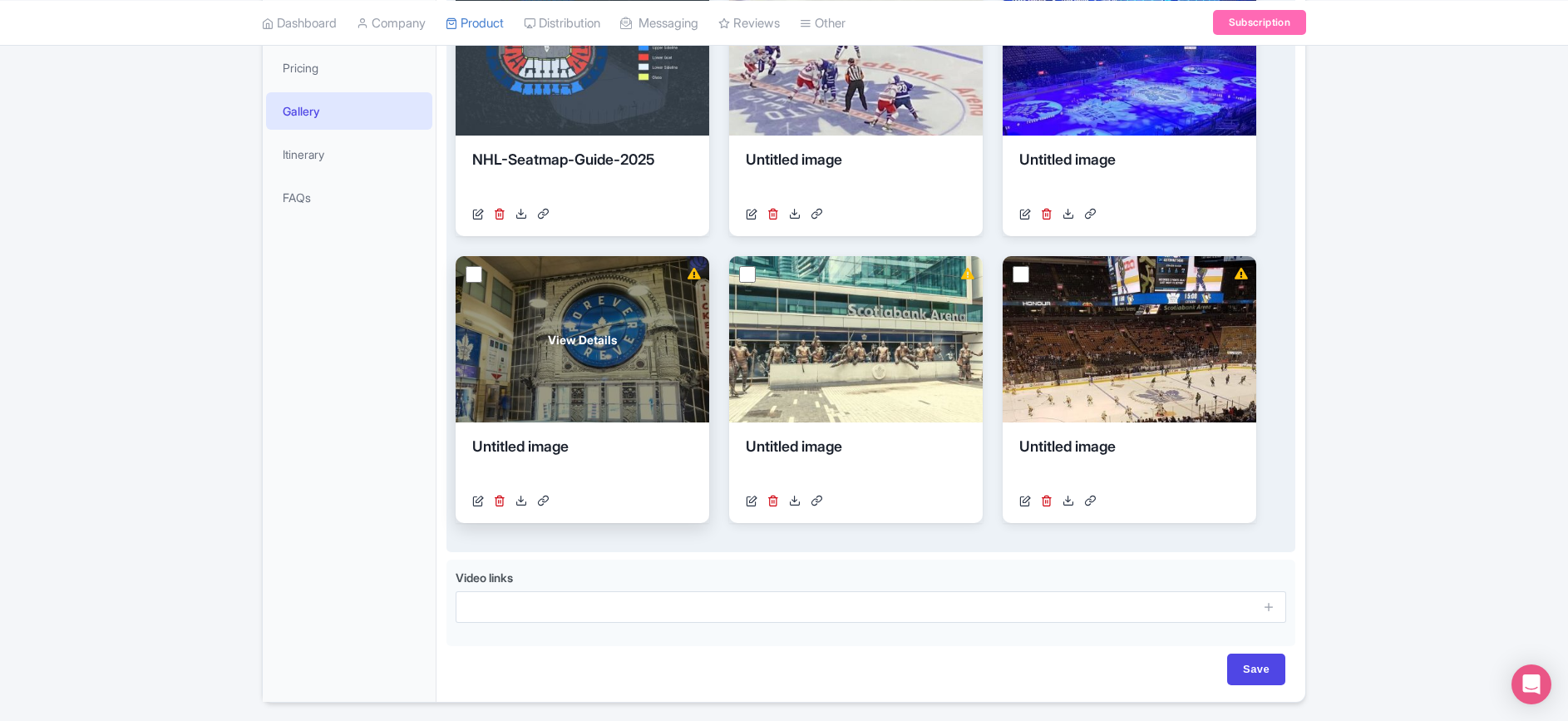
scroll to position [19, 0]
